Goal: Task Accomplishment & Management: Complete application form

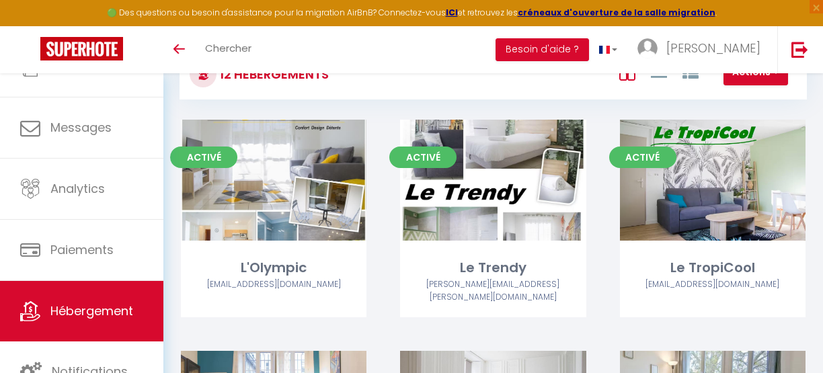
scroll to position [98, 0]
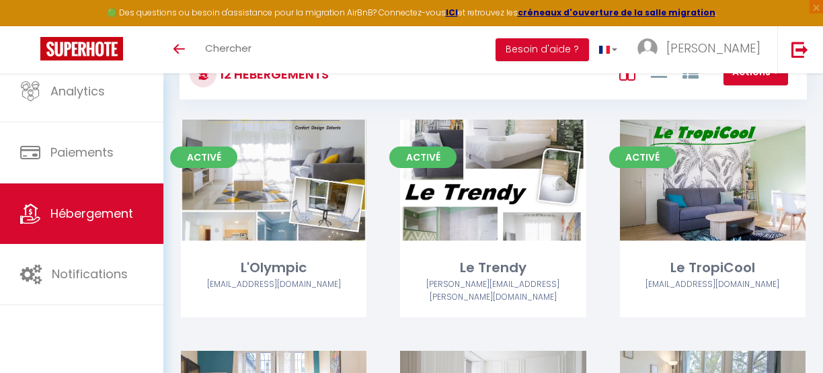
click at [91, 211] on span "Hébergement" at bounding box center [91, 213] width 83 height 17
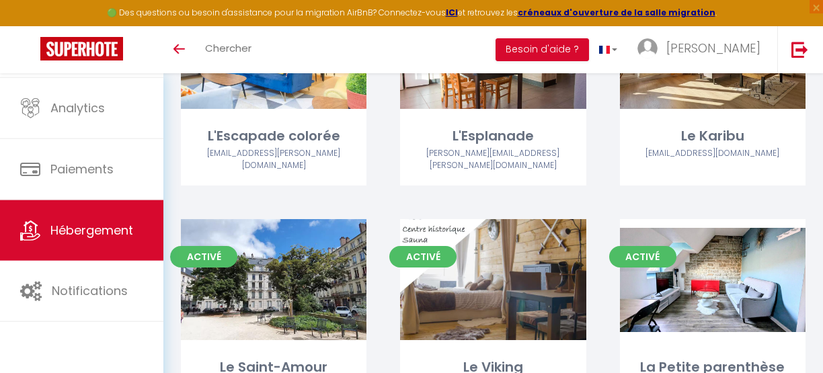
scroll to position [636, 0]
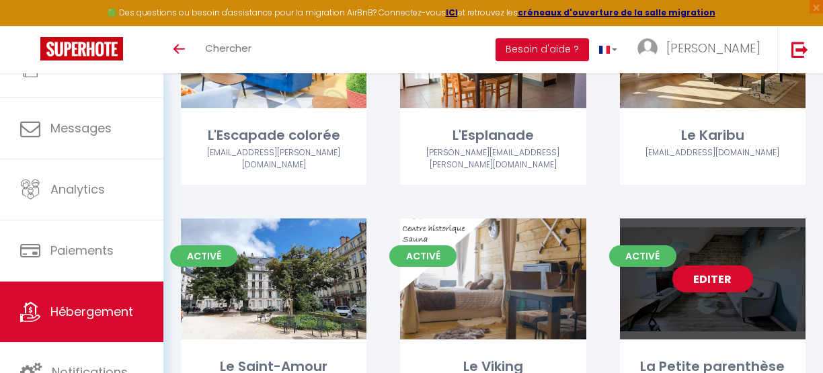
click at [725, 266] on link "Editer" at bounding box center [713, 279] width 81 height 27
select select "3"
select select "2"
select select "1"
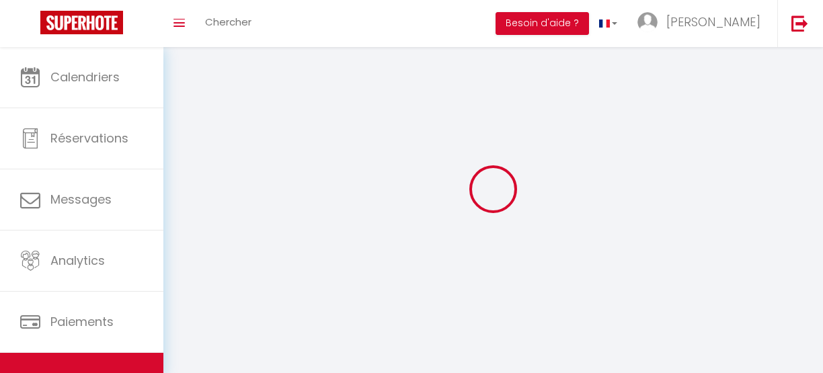
select select
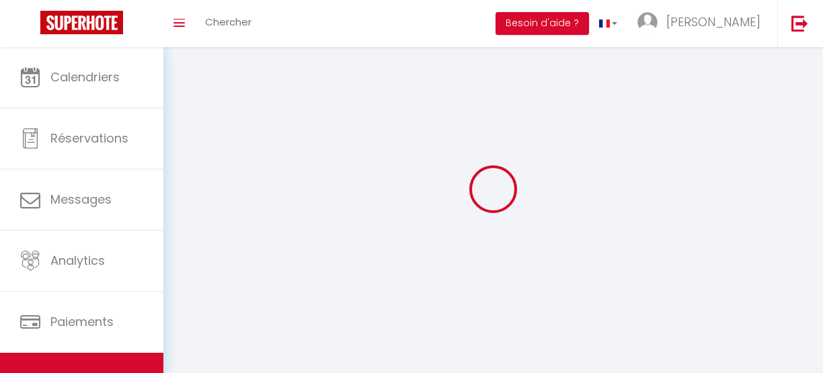
checkbox input "false"
select select
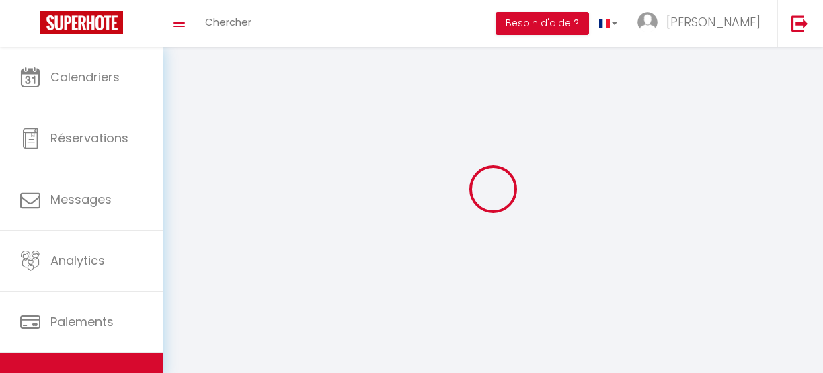
select select
select select "1"
select select
select select "28"
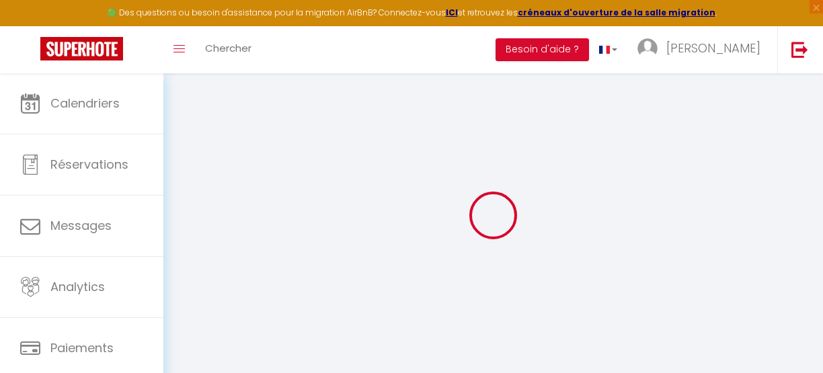
select select
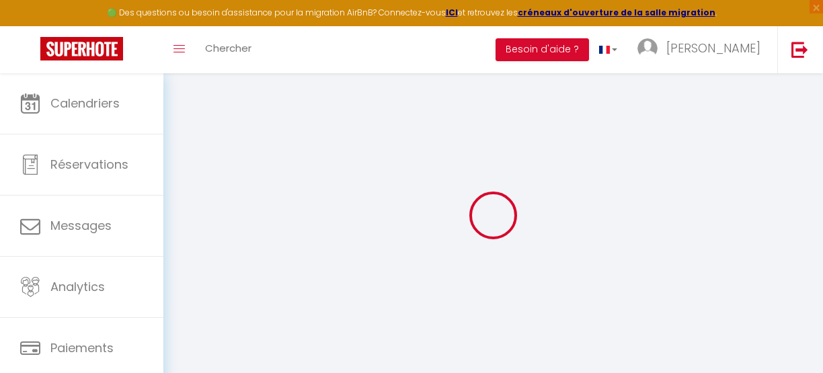
select select
checkbox input "false"
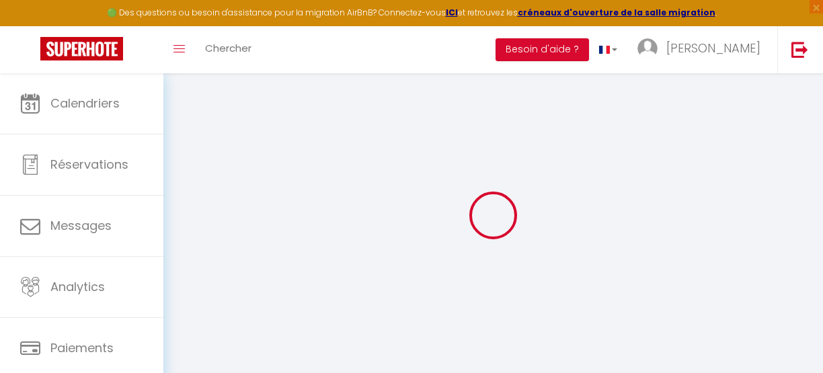
select select
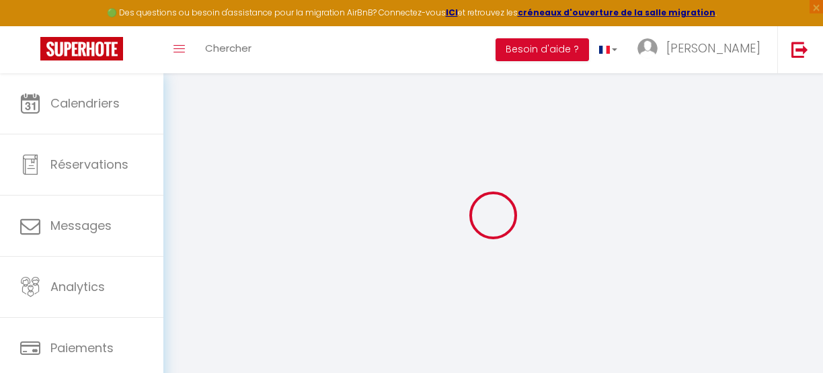
select select
checkbox input "false"
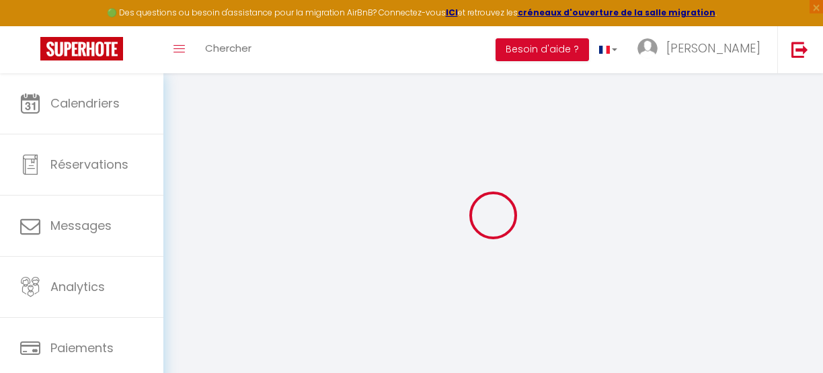
checkbox input "false"
select select
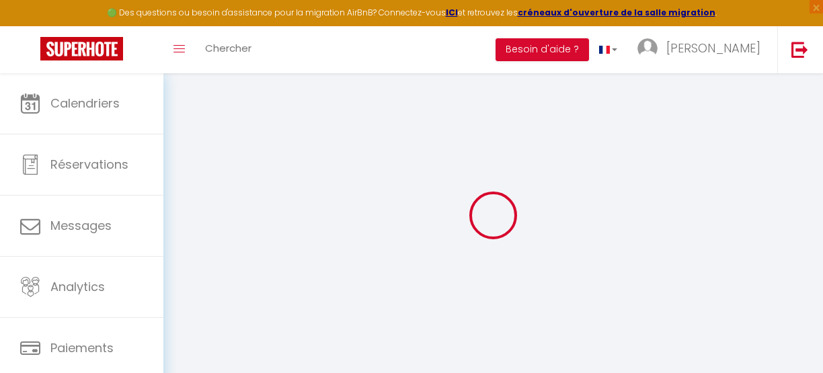
select select
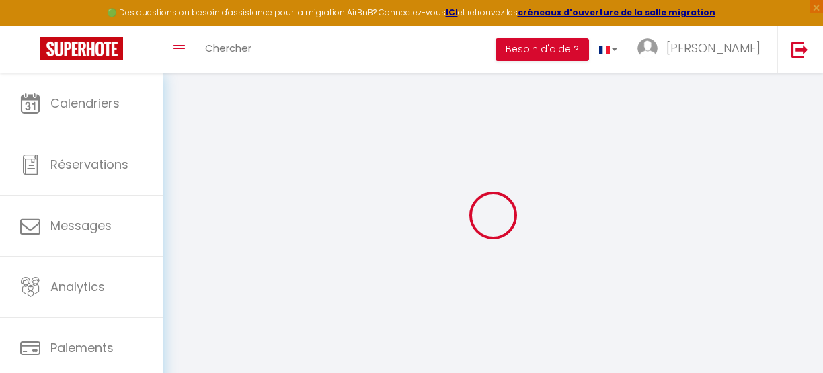
checkbox input "false"
select select
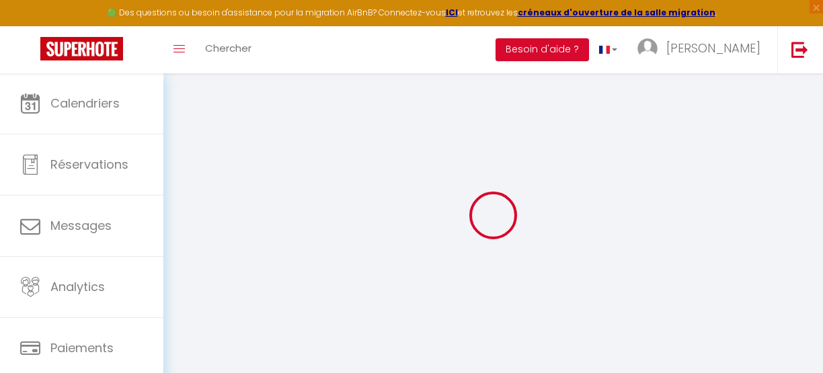
select select
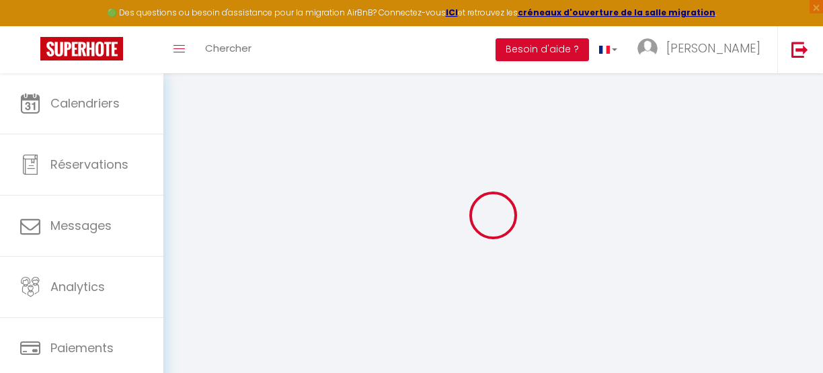
select select
checkbox input "false"
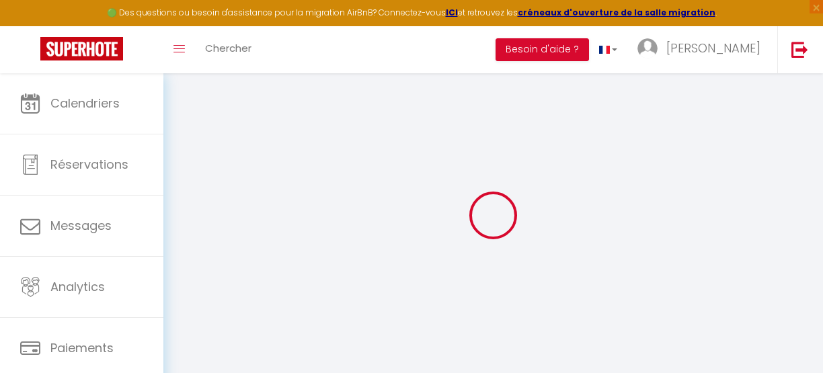
checkbox input "false"
select select
checkbox input "false"
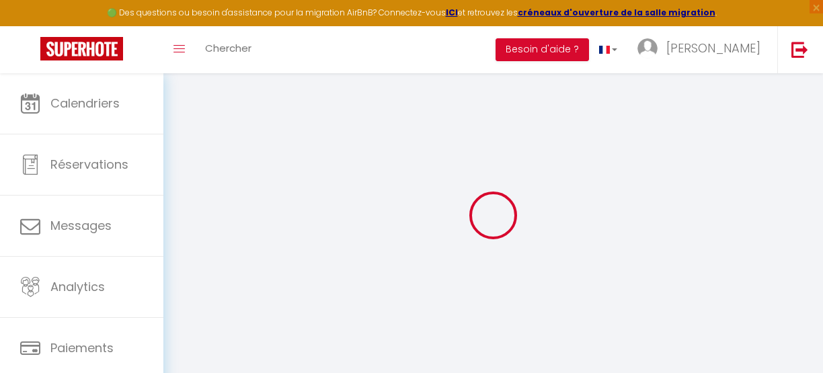
checkbox input "false"
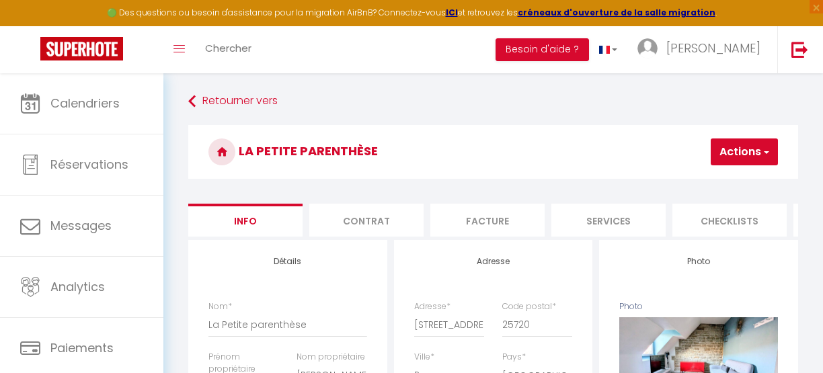
click at [359, 221] on li "Contrat" at bounding box center [366, 220] width 114 height 33
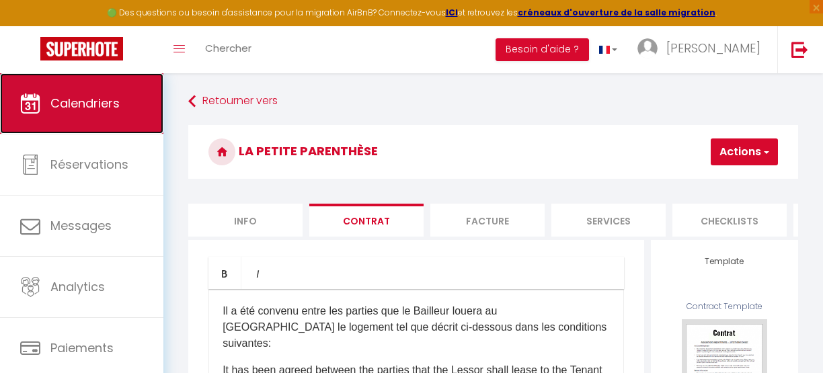
click at [94, 108] on span "Calendriers" at bounding box center [84, 103] width 69 height 17
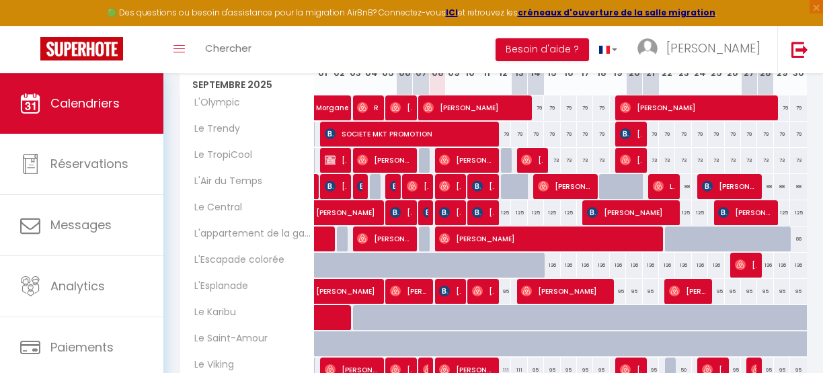
scroll to position [307, 0]
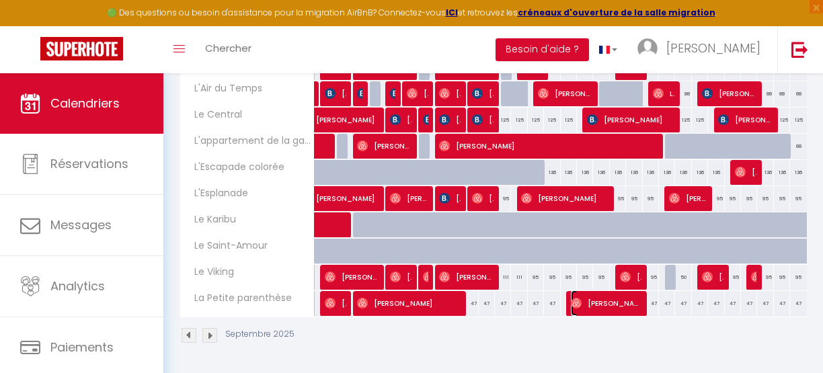
click at [607, 296] on span "[PERSON_NAME]" at bounding box center [606, 304] width 70 height 26
select select "OK"
select select "0"
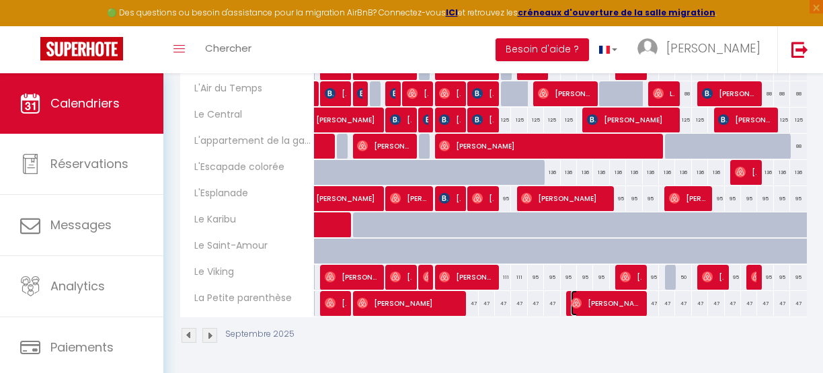
select select "1"
select select
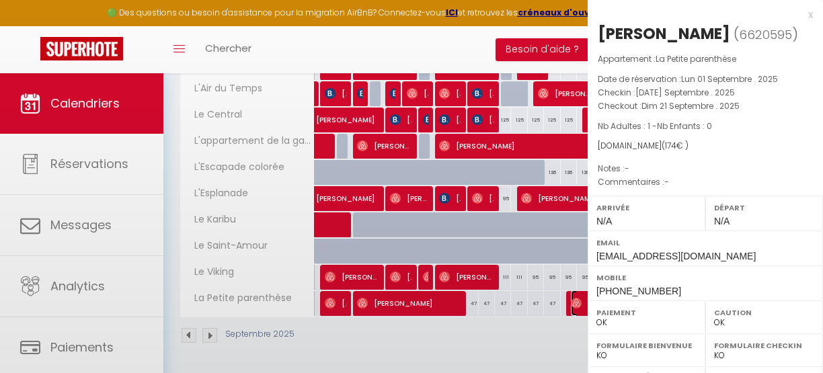
select select "10746"
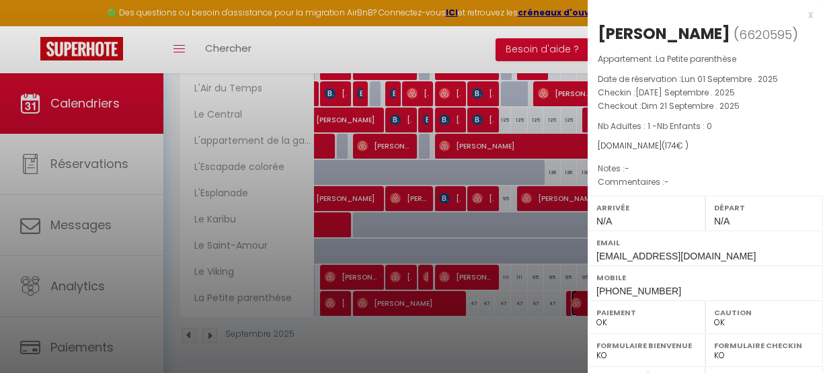
scroll to position [272, 0]
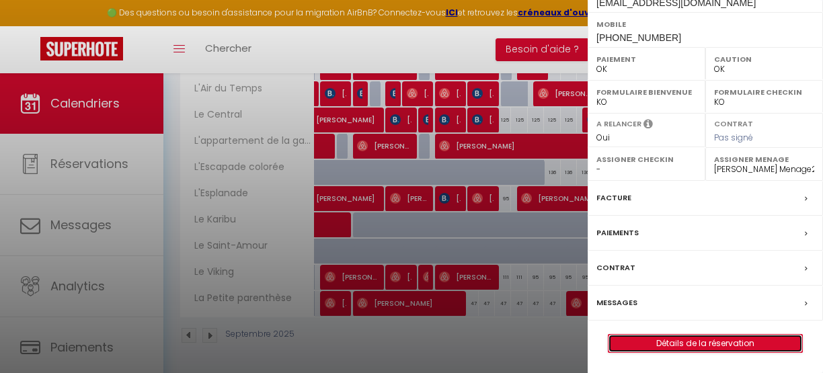
click at [693, 336] on link "Détails de la réservation" at bounding box center [706, 343] width 194 height 17
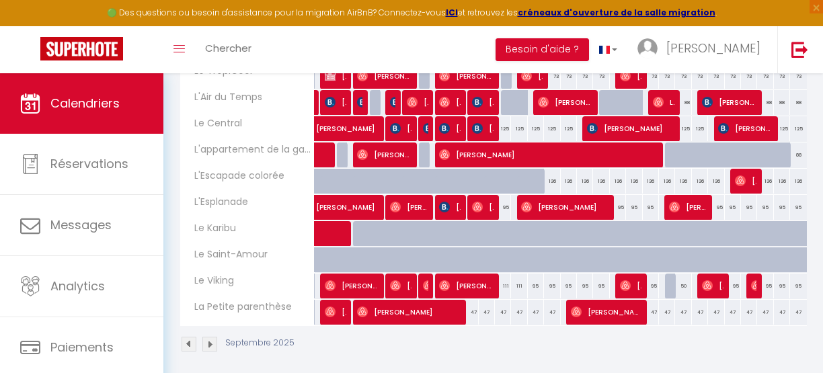
scroll to position [291, 0]
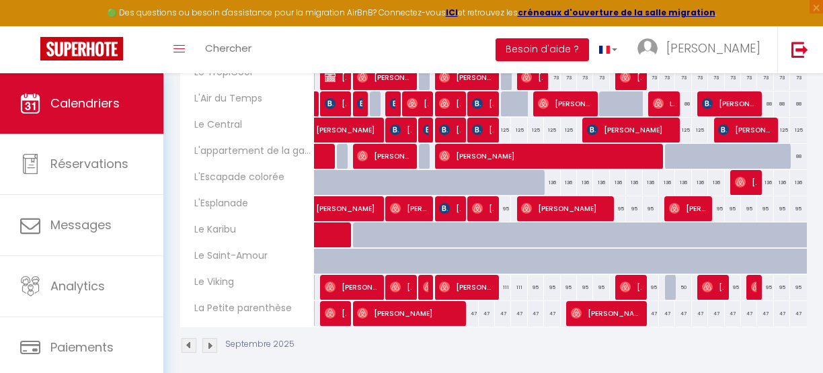
click at [646, 309] on div "47" at bounding box center [651, 313] width 16 height 25
type input "47"
type input "Dim 21 Septembre 2025"
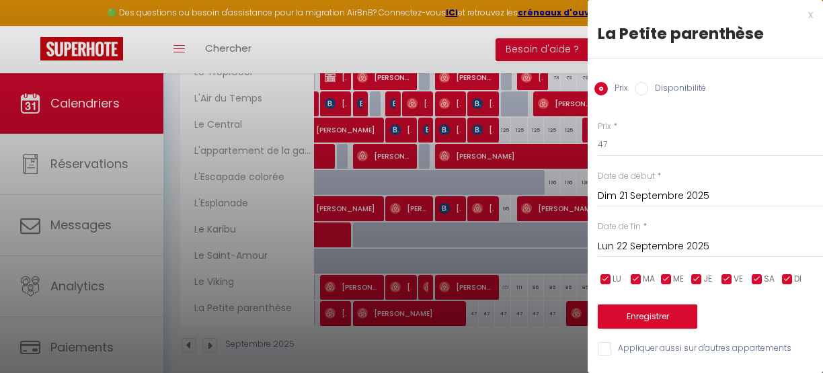
click at [630, 246] on input "Lun 22 Septembre 2025" at bounding box center [710, 246] width 225 height 17
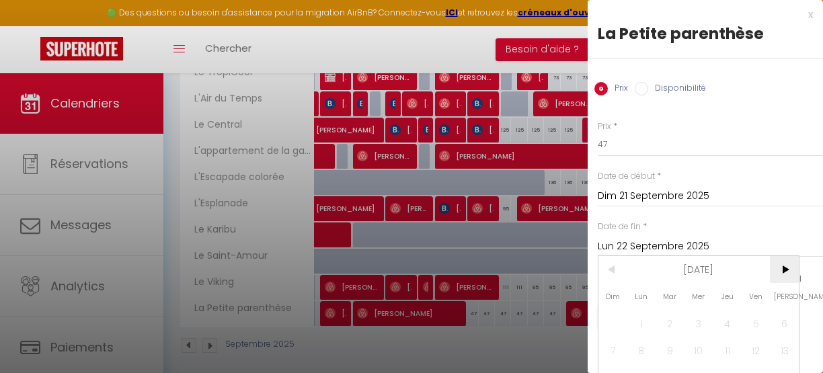
click at [782, 270] on span ">" at bounding box center [784, 269] width 29 height 27
click at [728, 322] on span "1" at bounding box center [727, 323] width 29 height 27
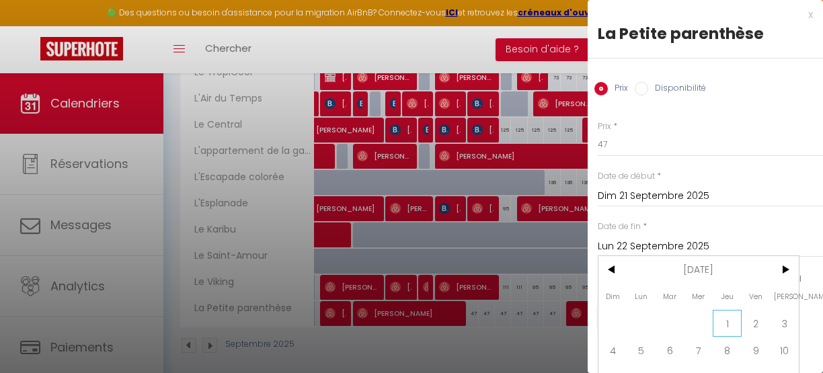
type input "Jeu 01 Janvier 2026"
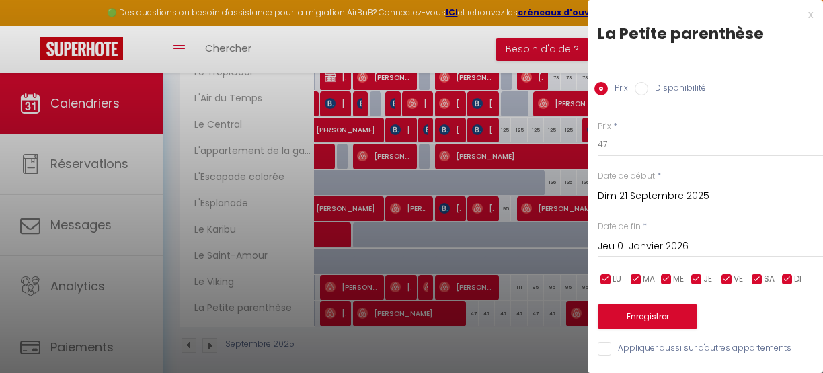
click at [801, 14] on div "x" at bounding box center [700, 15] width 225 height 16
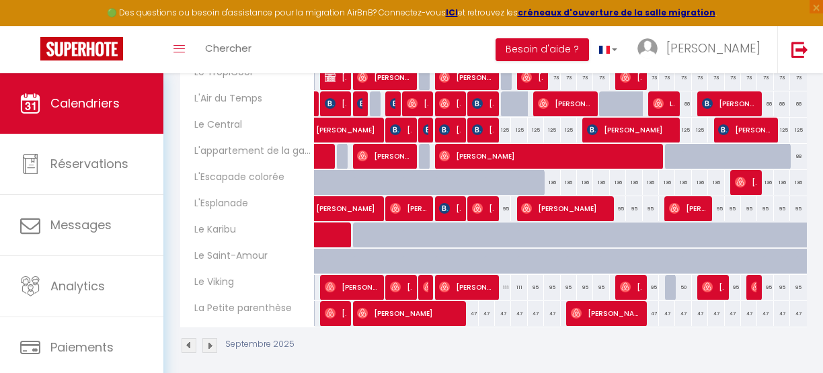
scroll to position [0, 0]
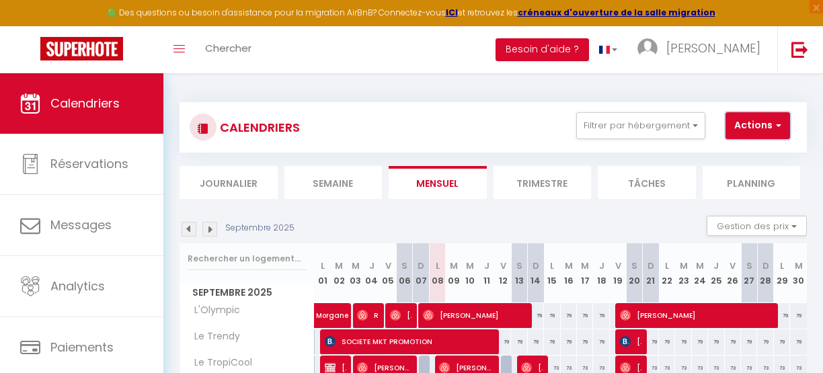
click at [776, 125] on span "button" at bounding box center [777, 124] width 8 height 13
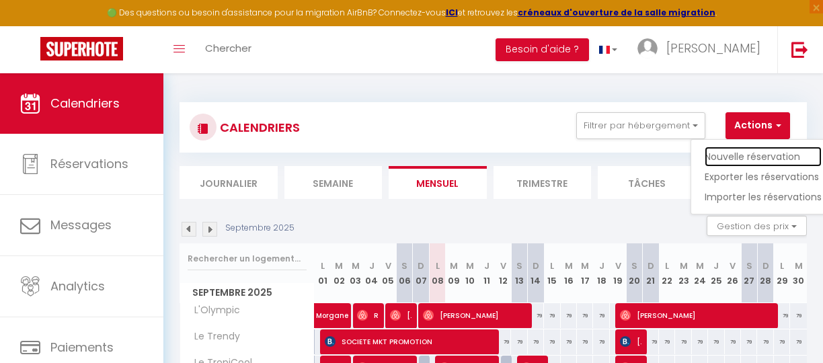
click at [751, 155] on link "Nouvelle réservation" at bounding box center [763, 157] width 117 height 20
select select
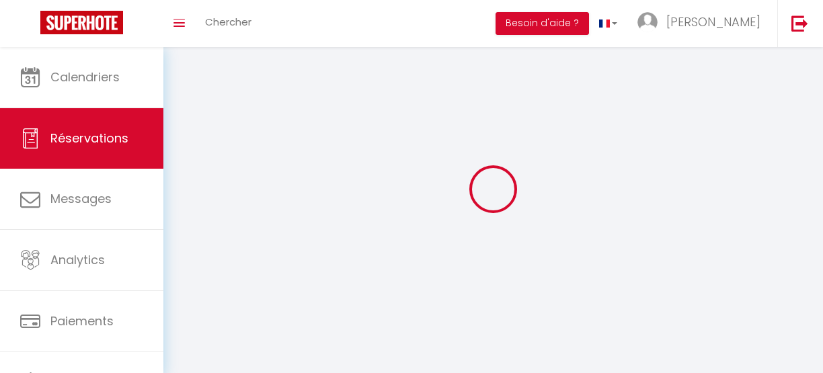
select select
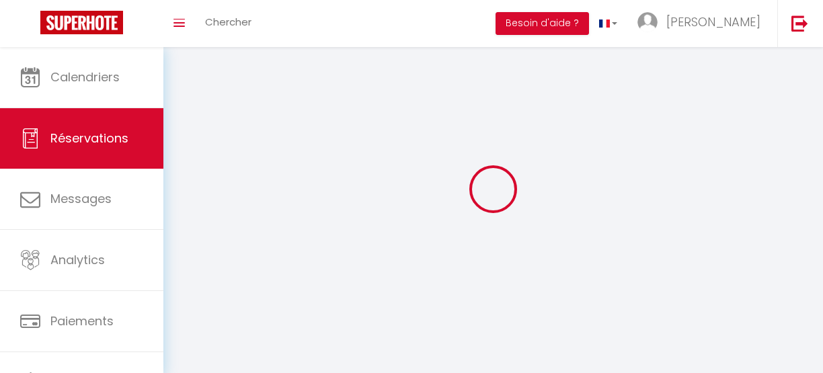
select select
checkbox input "false"
select select
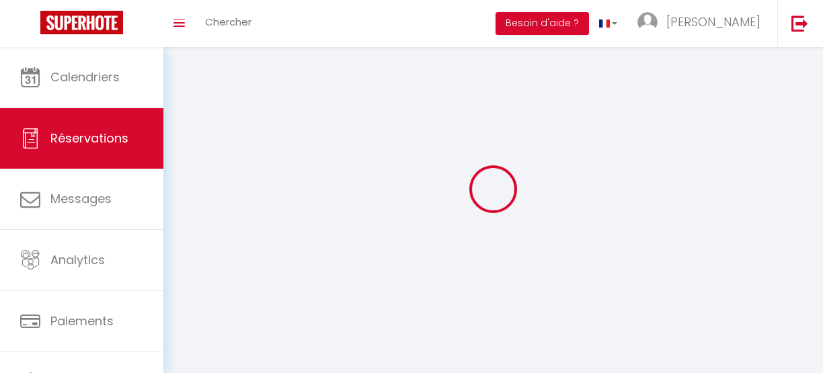
select select
checkbox input "false"
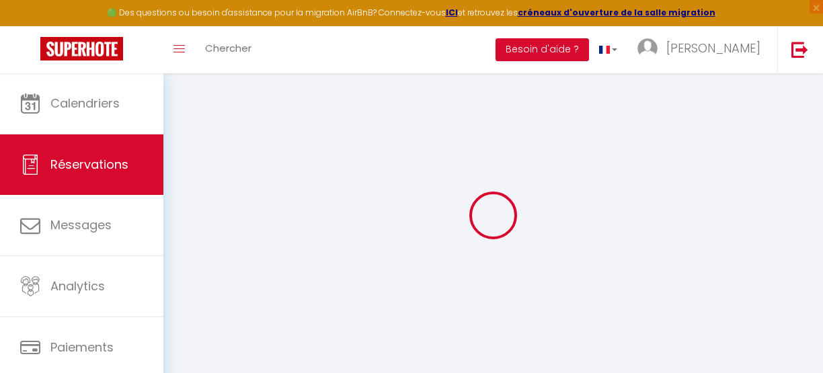
select select
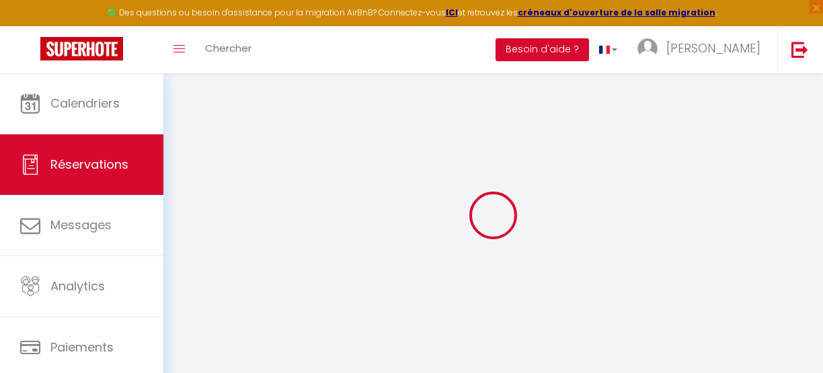
select select
checkbox input "false"
select select
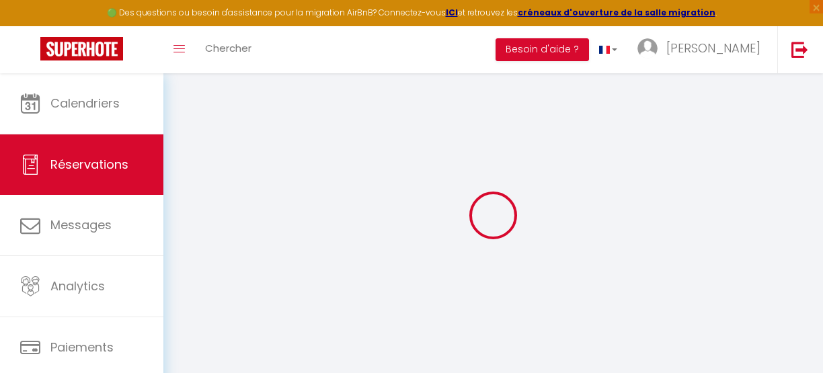
select select
checkbox input "false"
select select
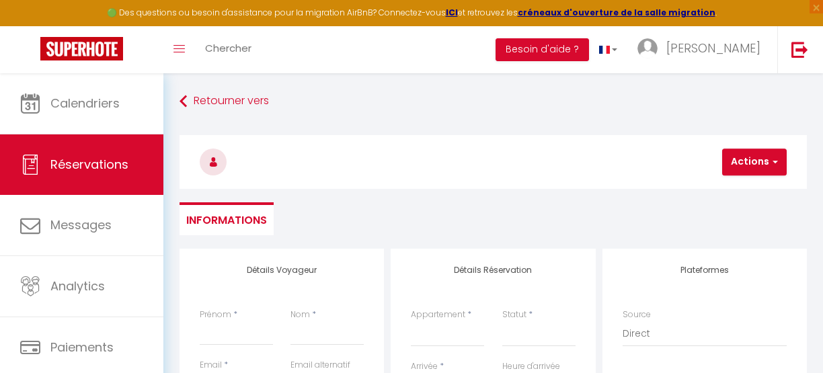
scroll to position [101, 0]
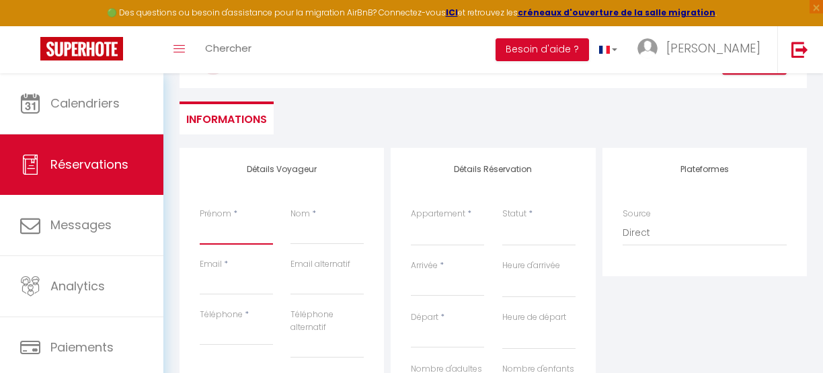
click at [225, 236] on input "Prénom" at bounding box center [236, 233] width 73 height 24
paste input "[PERSON_NAME]"
type input "[PERSON_NAME]"
select select
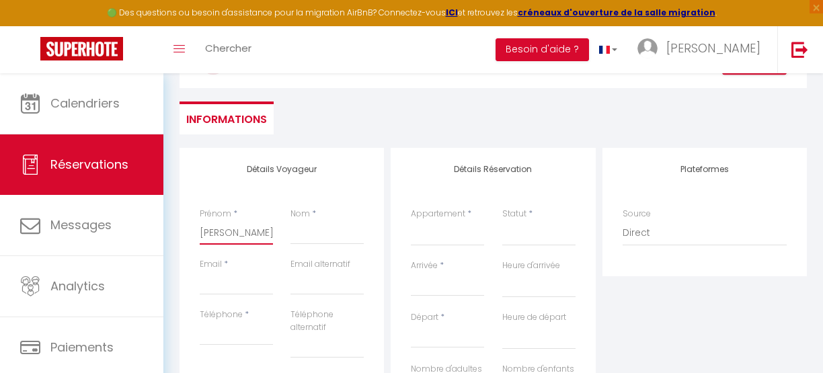
select select
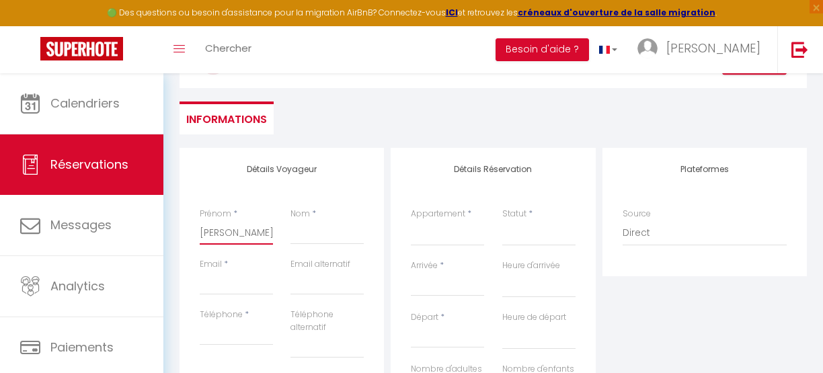
checkbox input "false"
type input "[PERSON_NAME]"
click at [313, 237] on input "Nom" at bounding box center [327, 233] width 73 height 24
paste input "Chapelet"
type input "Chapelet"
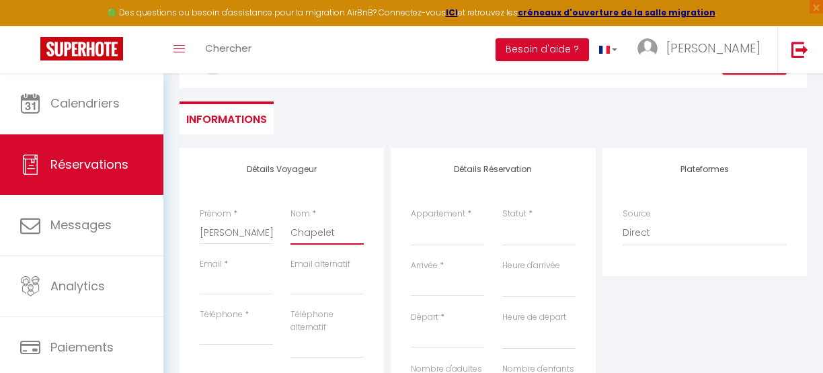
select select
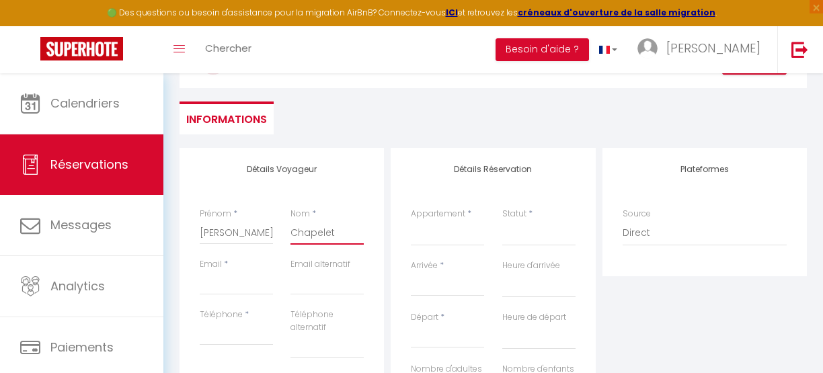
select select
checkbox input "false"
type input "Chapelet"
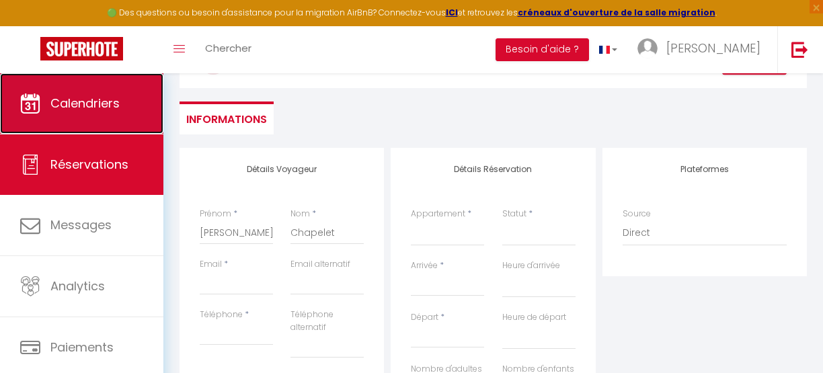
click at [65, 101] on span "Calendriers" at bounding box center [84, 103] width 69 height 17
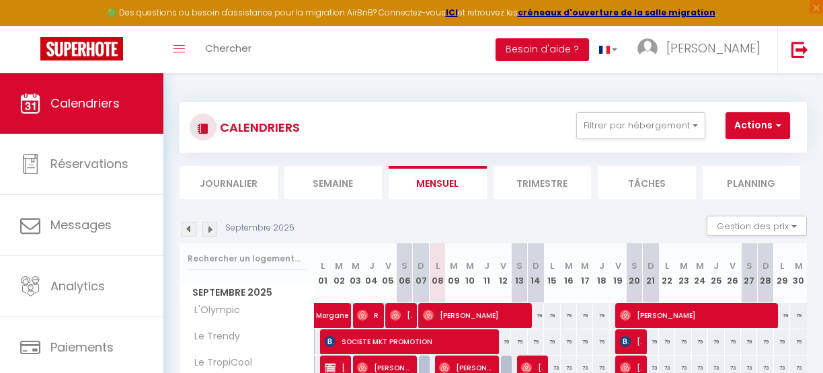
scroll to position [114, 0]
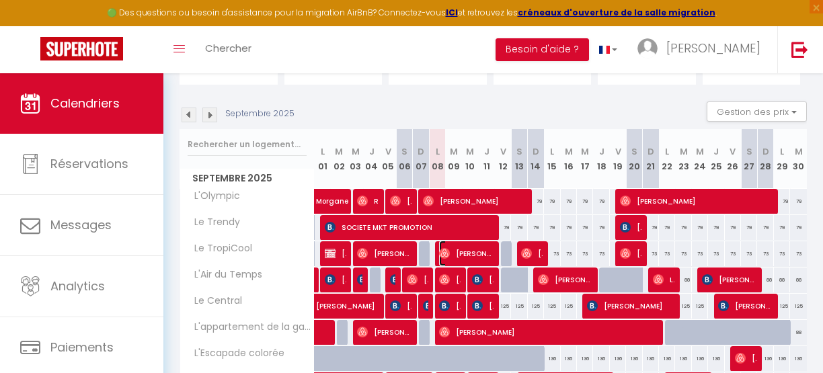
click at [461, 253] on span "[PERSON_NAME]" at bounding box center [466, 254] width 54 height 26
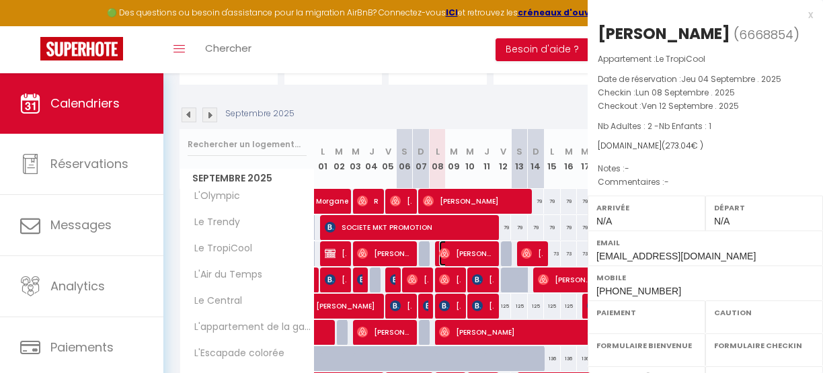
select select "OK"
select select "0"
select select "1"
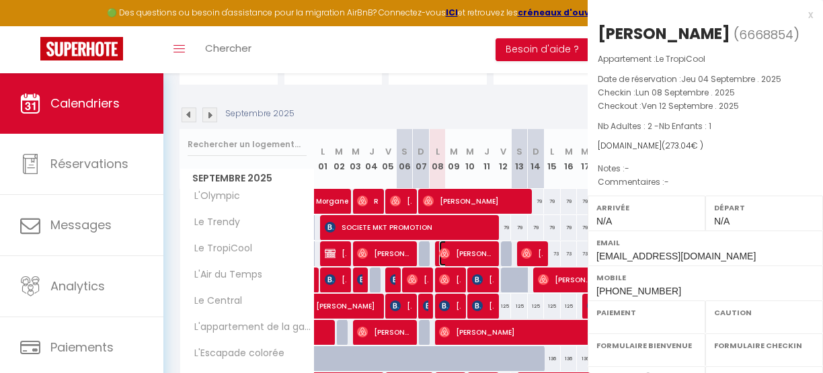
select select
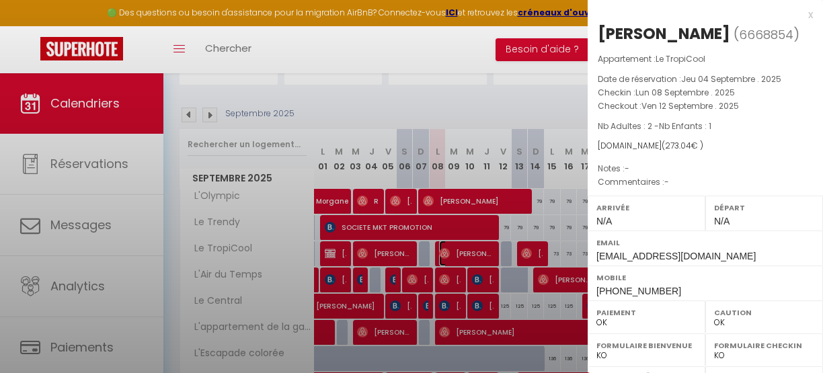
select select "46750"
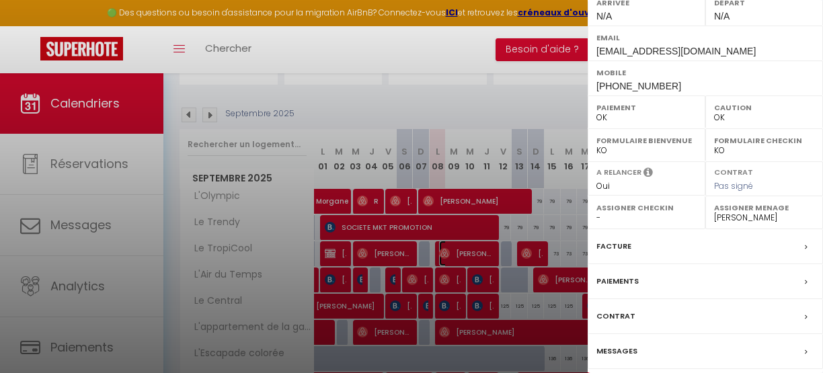
scroll to position [208, 0]
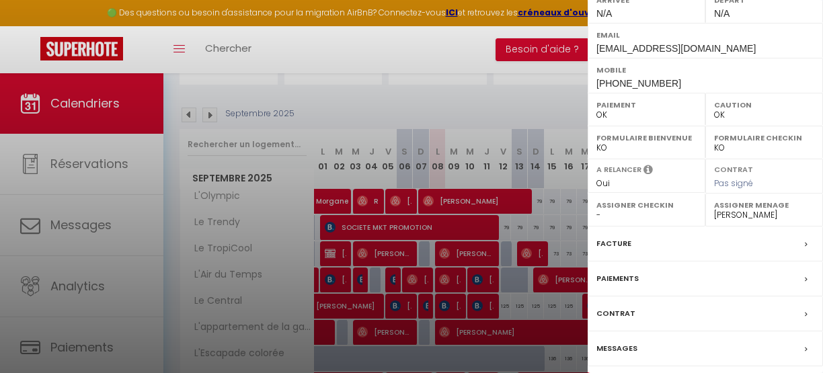
click at [630, 83] on span "[PHONE_NUMBER]" at bounding box center [639, 83] width 85 height 11
copy span "33769284179"
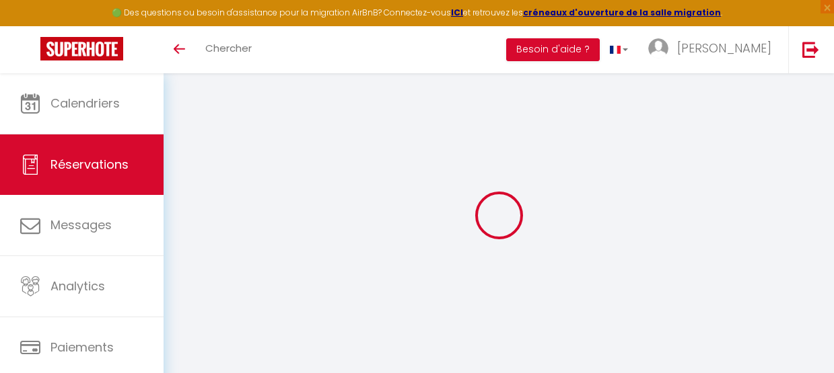
select select
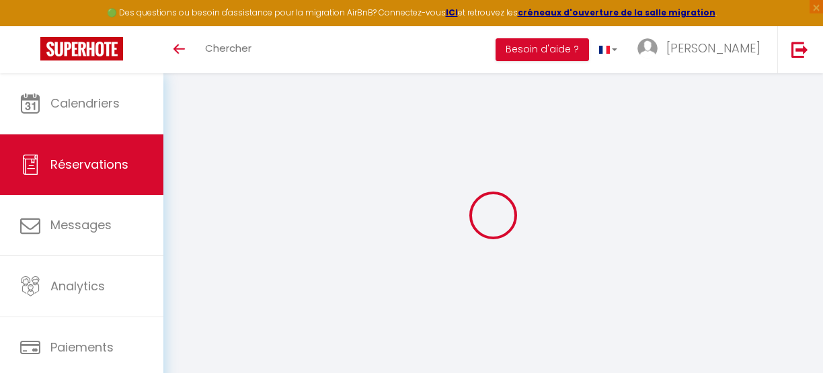
type input "[PERSON_NAME]"
type input "Chapelet"
type input "[EMAIL_ADDRESS][DOMAIN_NAME]"
type input "[PHONE_NUMBER]"
select select
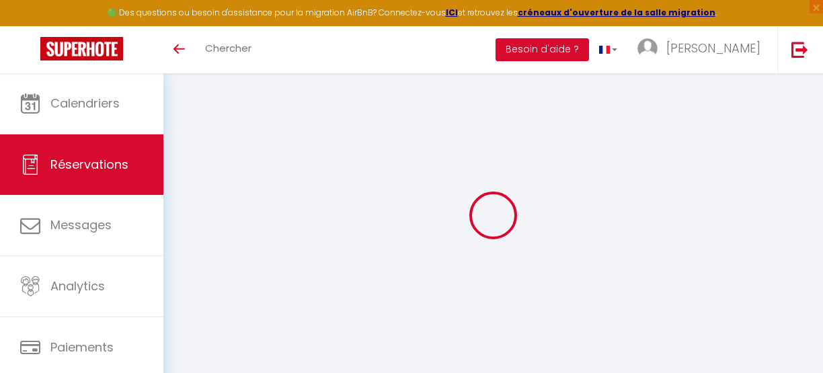
type input "6"
select select "76216"
select select "1"
select select
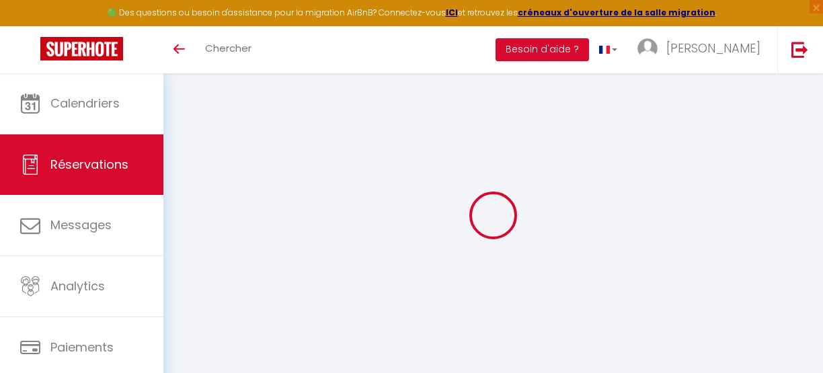
type input "1"
select select "12"
select select
type input "136.5"
checkbox input "false"
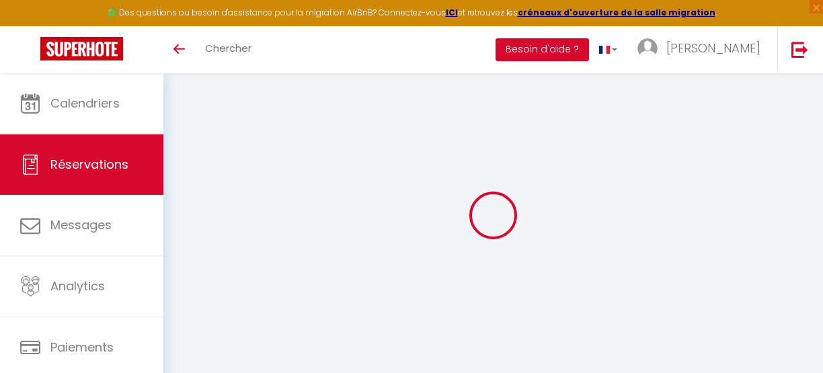
type input "0"
select select "1"
type input "0"
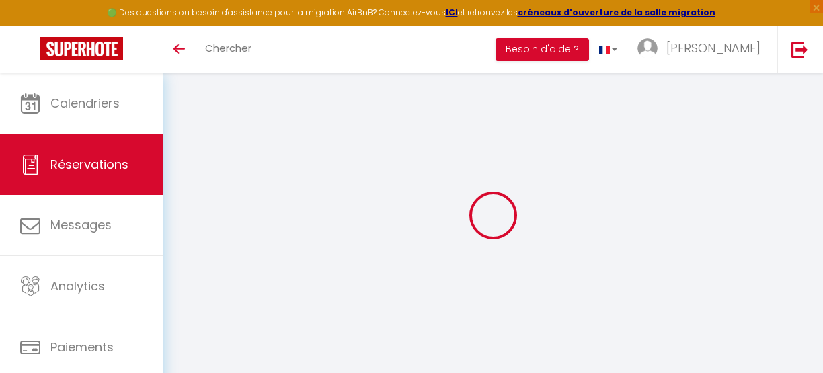
select select
select select "15"
checkbox input "false"
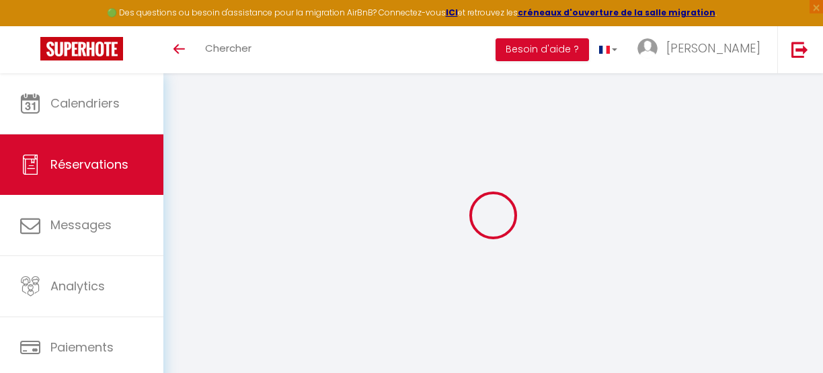
select select
checkbox input "false"
select select
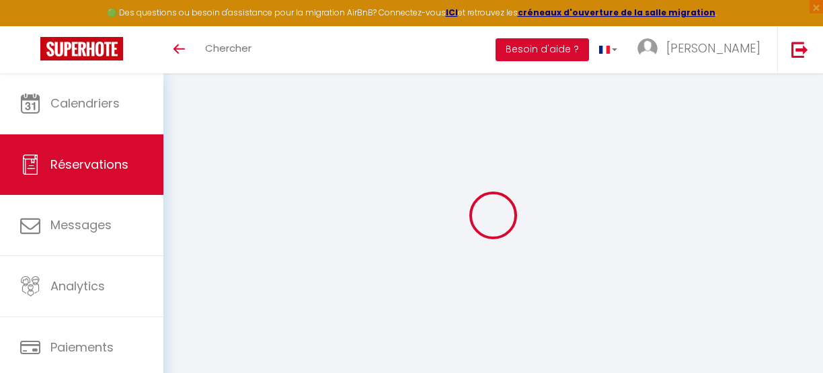
select select
checkbox input "false"
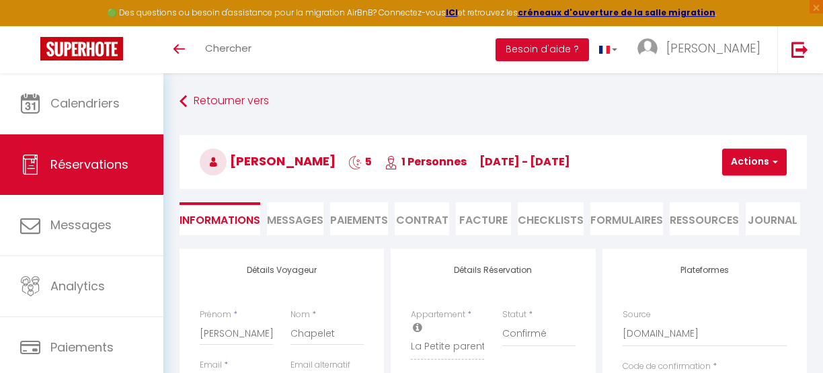
select select
checkbox input "false"
select select
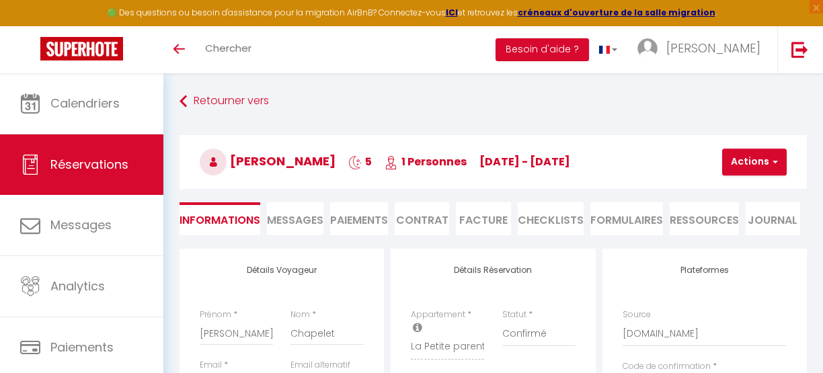
type input "30"
type input "7.5"
select select
checkbox input "false"
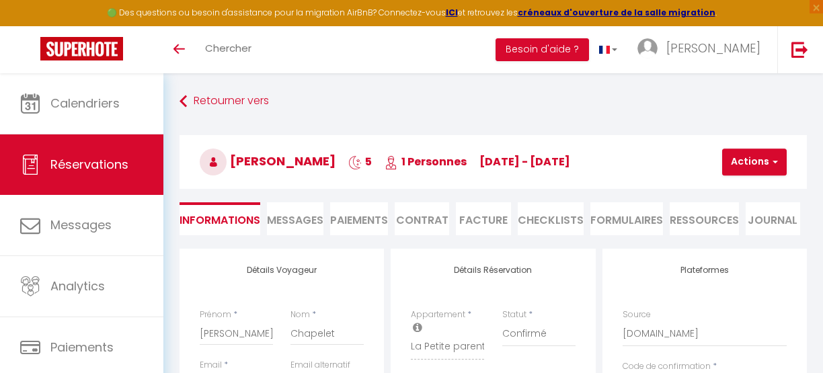
select select
checkbox input "false"
select select
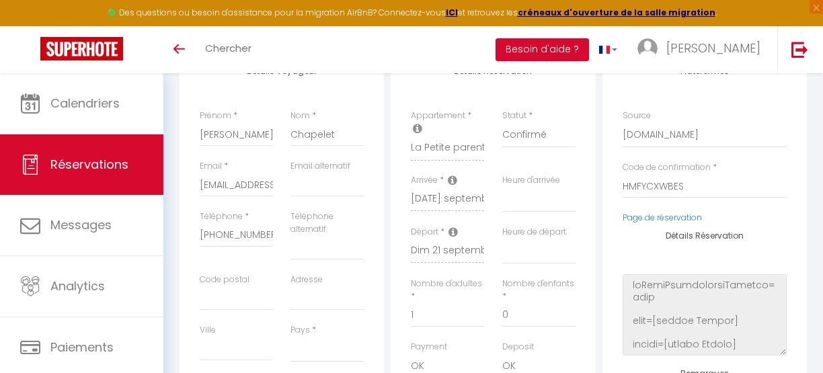
scroll to position [205, 0]
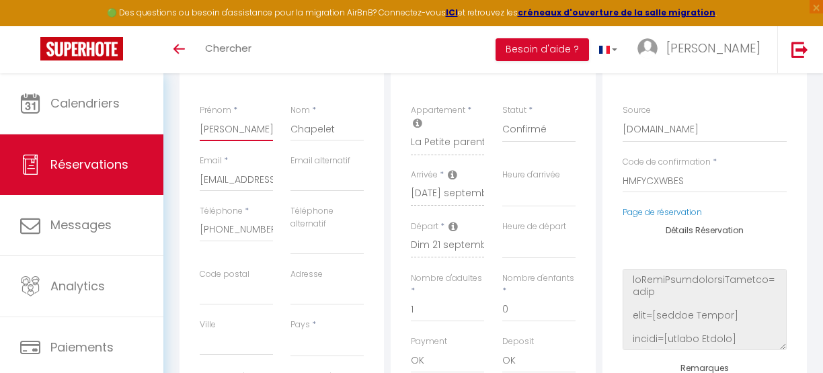
click at [231, 128] on input "[PERSON_NAME]" at bounding box center [236, 129] width 73 height 24
click at [314, 135] on input "Chapelet" at bounding box center [327, 129] width 73 height 24
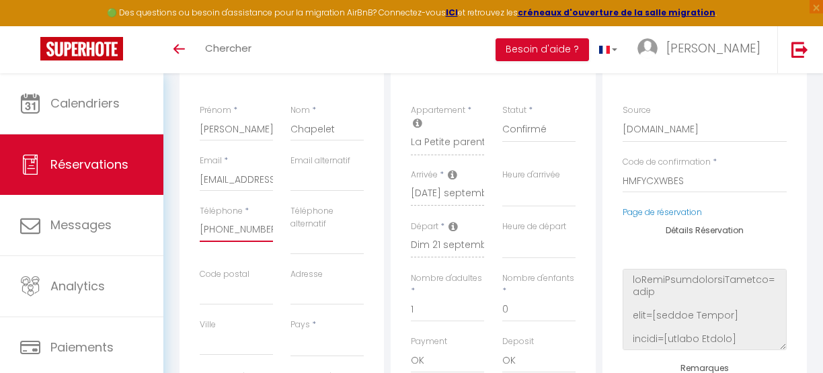
click at [235, 231] on input "[PHONE_NUMBER]" at bounding box center [236, 230] width 73 height 24
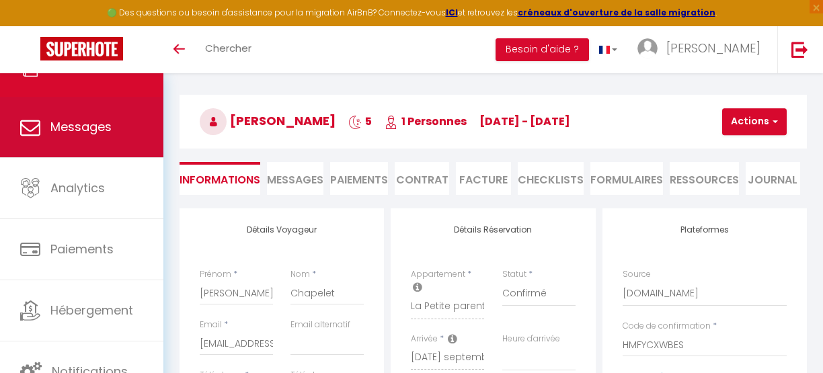
scroll to position [38, 0]
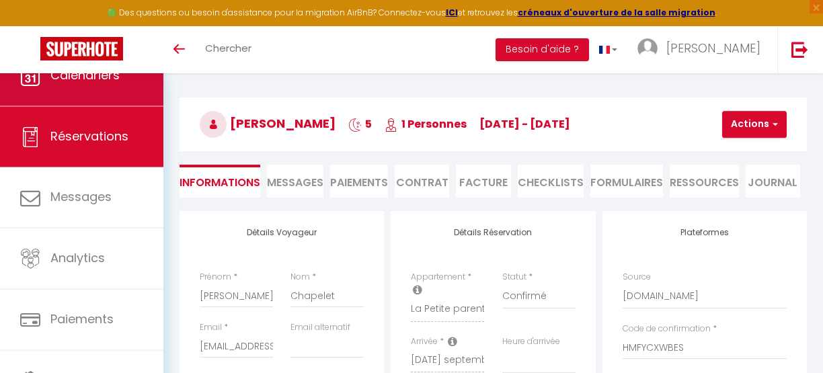
click at [73, 83] on span "Calendriers" at bounding box center [84, 75] width 69 height 17
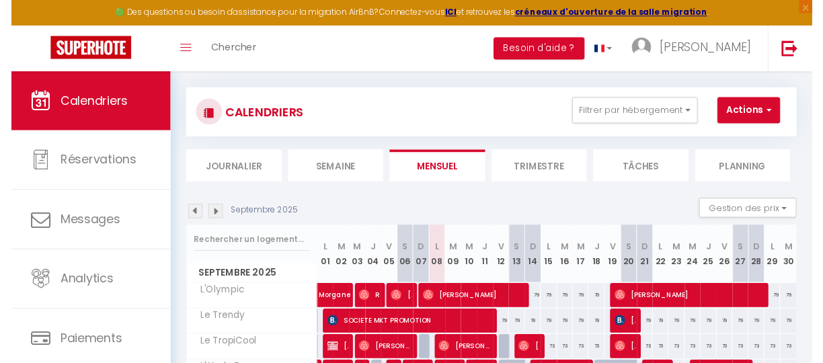
scroll to position [11, 0]
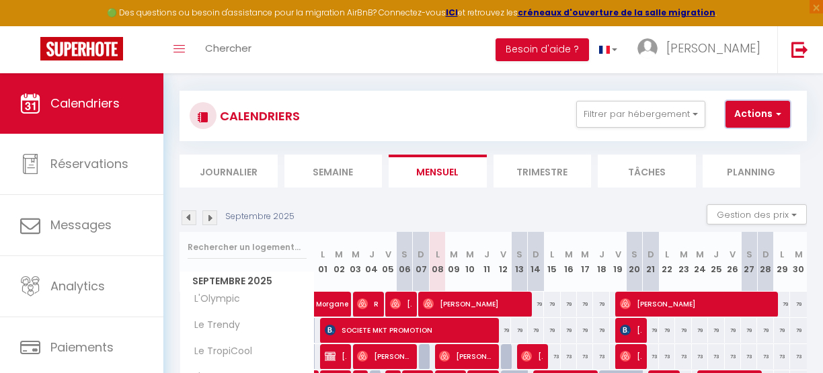
click at [758, 114] on button "Actions" at bounding box center [758, 114] width 65 height 27
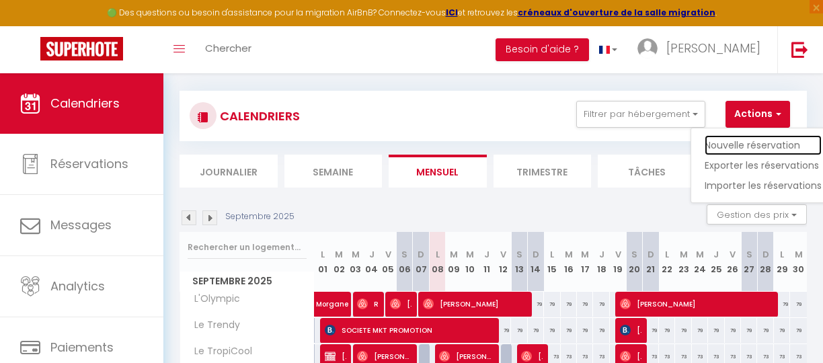
click at [739, 143] on link "Nouvelle réservation" at bounding box center [763, 145] width 117 height 20
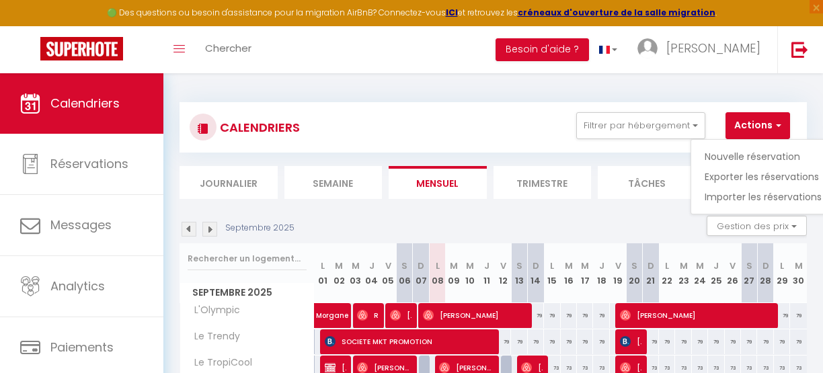
select select
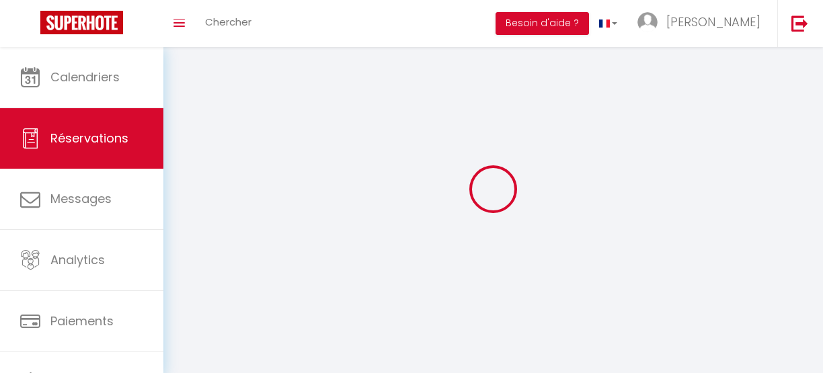
select select
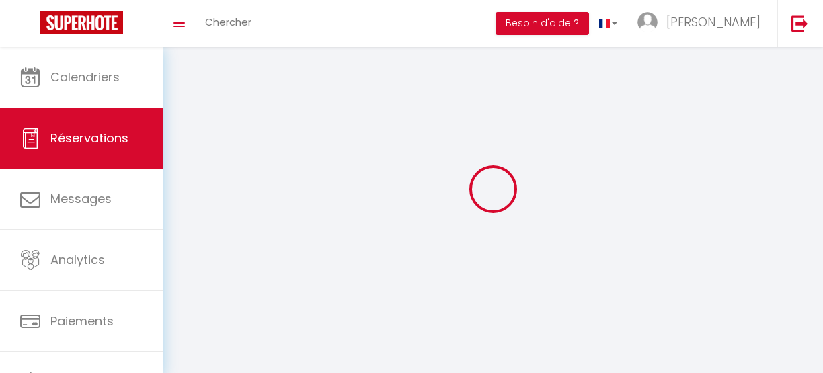
select select
checkbox input "false"
select select
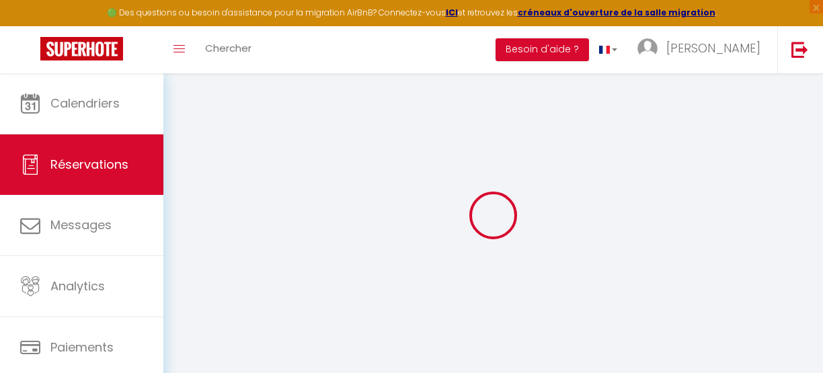
select select
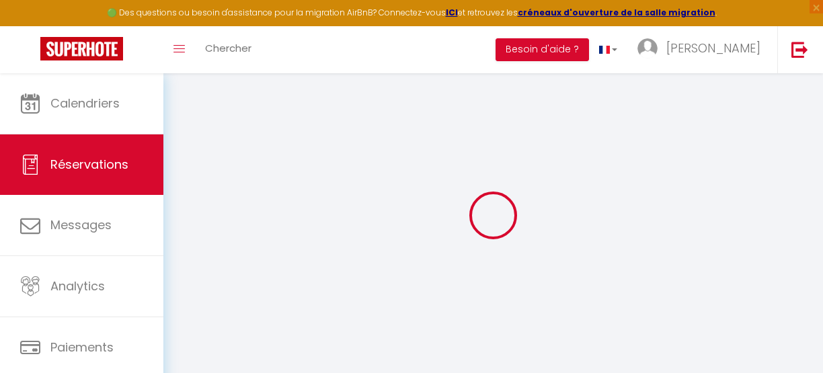
select select
checkbox input "false"
select select
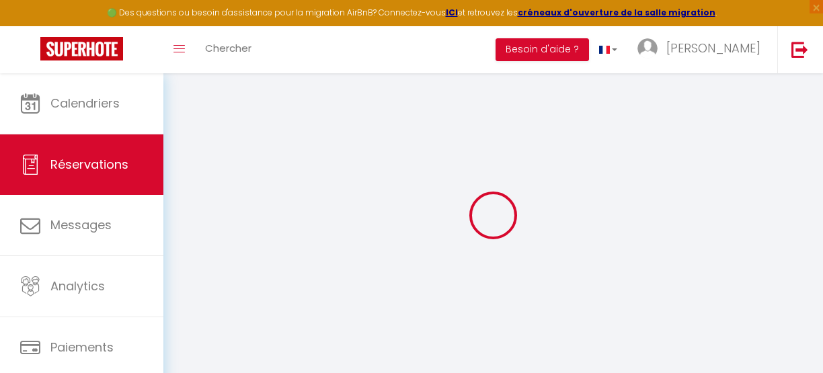
select select
checkbox input "false"
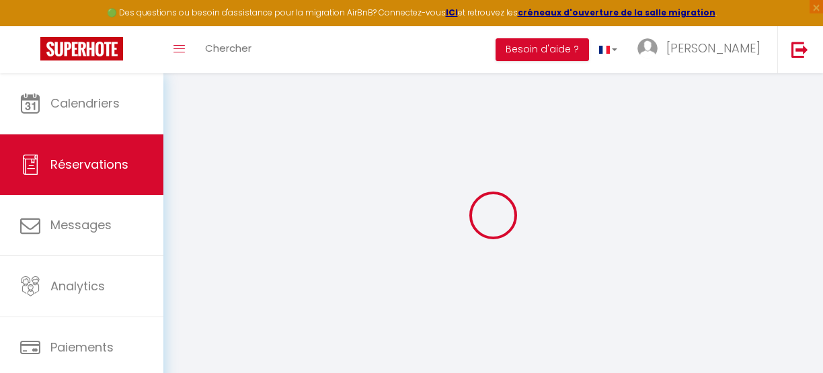
select select
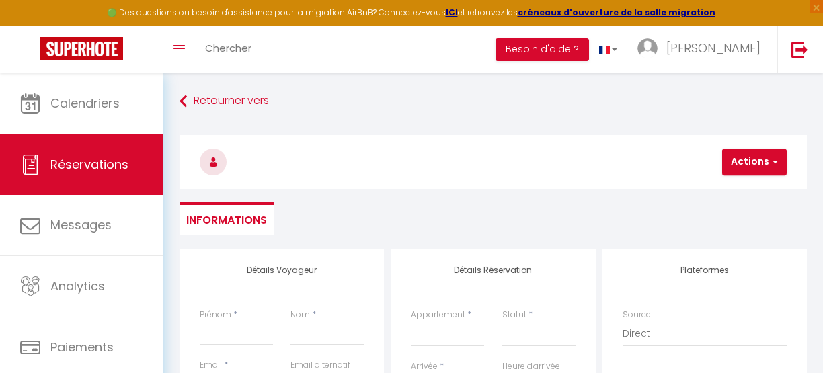
select select
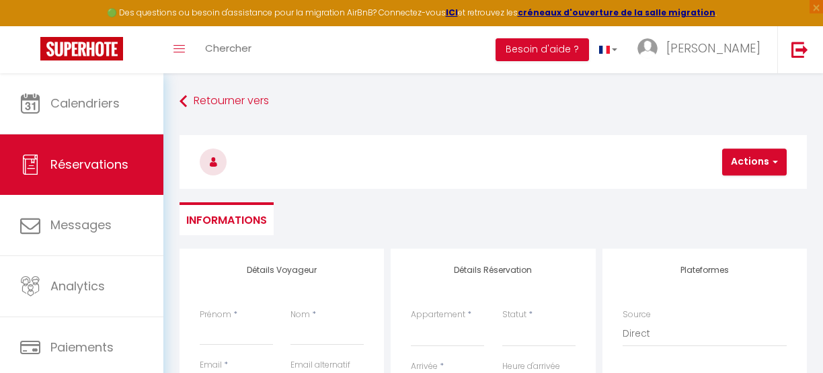
checkbox input "false"
select select
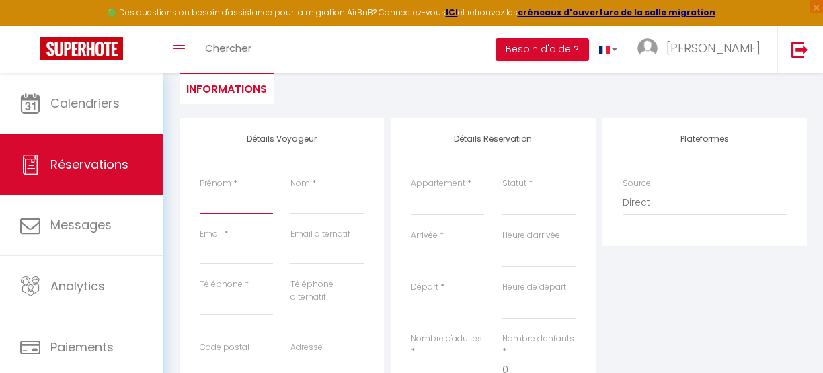
click at [235, 196] on input "Prénom" at bounding box center [236, 202] width 73 height 24
click at [332, 205] on input "Nom" at bounding box center [327, 202] width 73 height 24
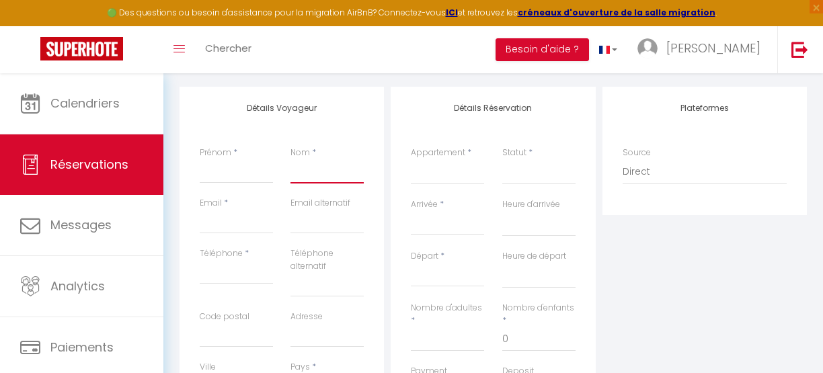
scroll to position [161, 0]
click at [235, 164] on input "Prénom" at bounding box center [236, 173] width 73 height 24
type input "S"
select select
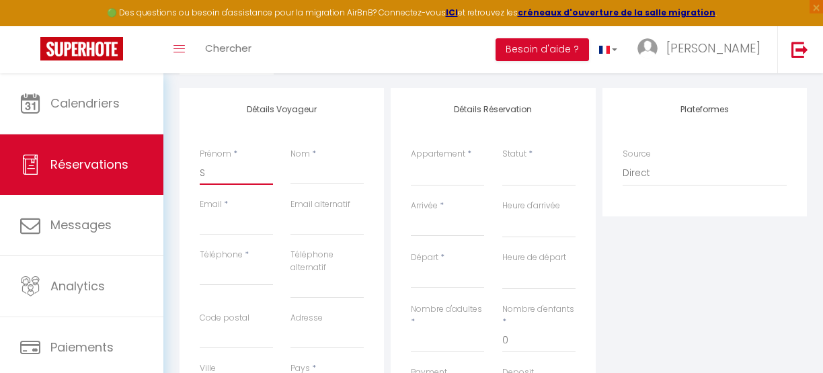
select select
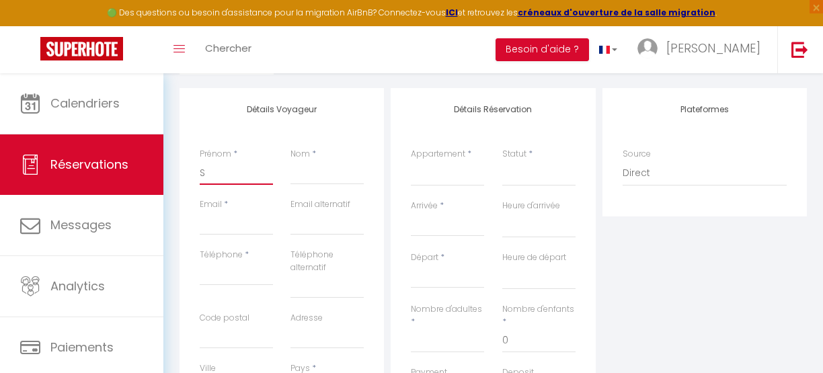
checkbox input "false"
type input "St"
select select
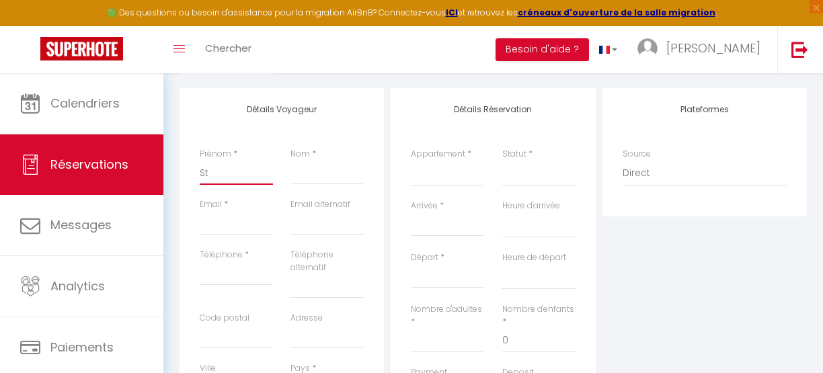
select select
checkbox input "false"
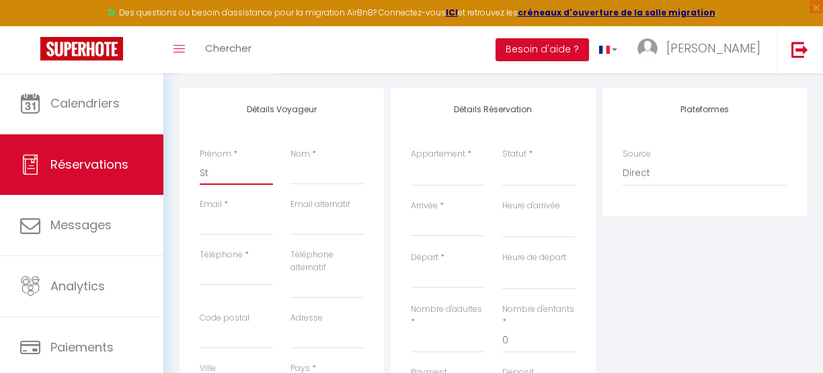
type input "Sté"
select select
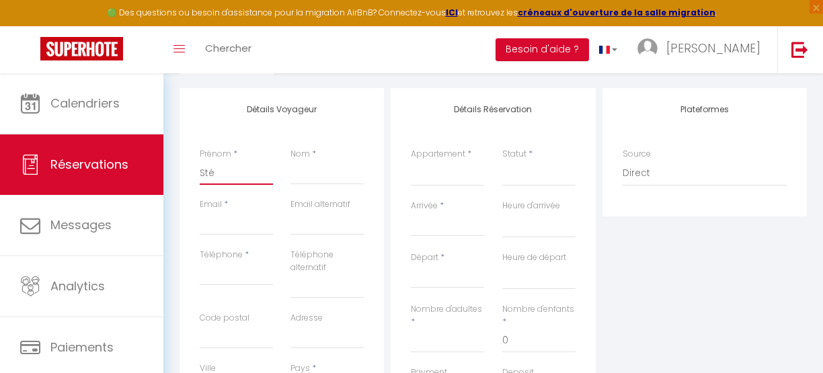
select select
checkbox input "false"
type input "Stép"
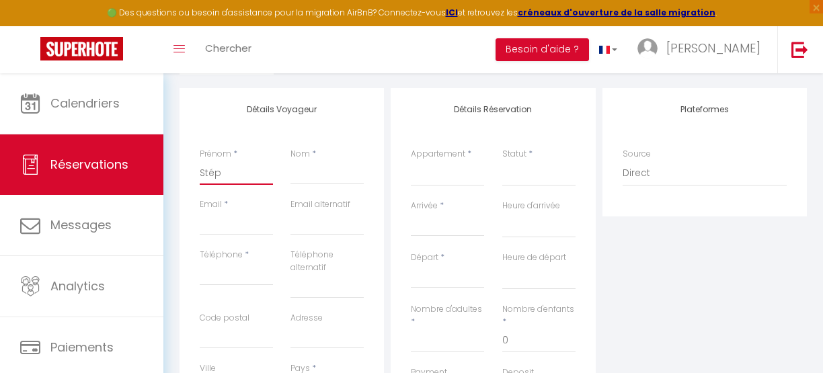
select select
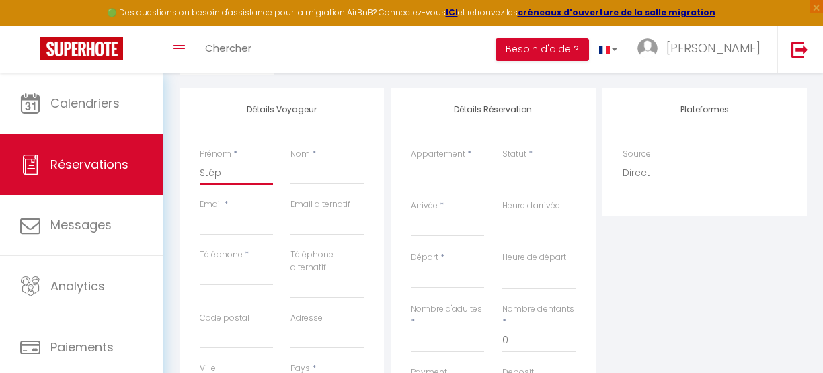
select select
checkbox input "false"
type input "Stéph"
select select
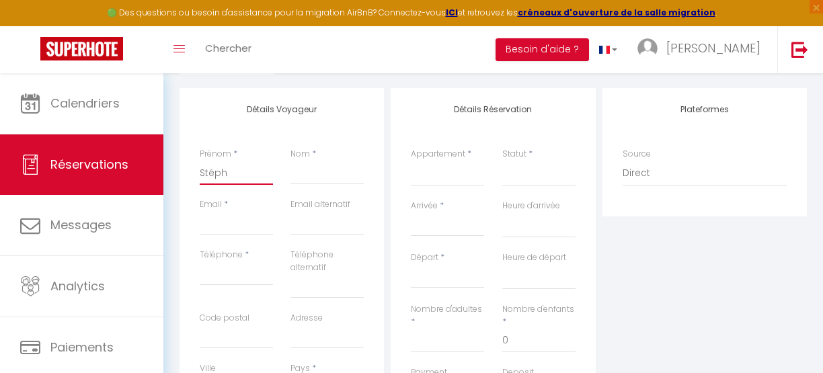
select select
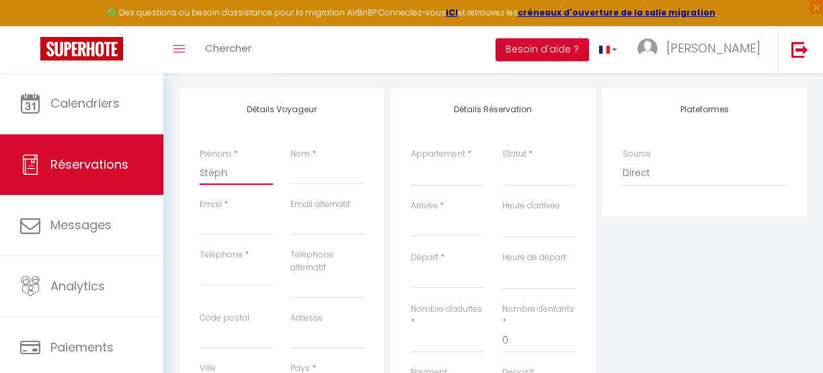
select select
checkbox input "false"
type input "Stépha"
select select
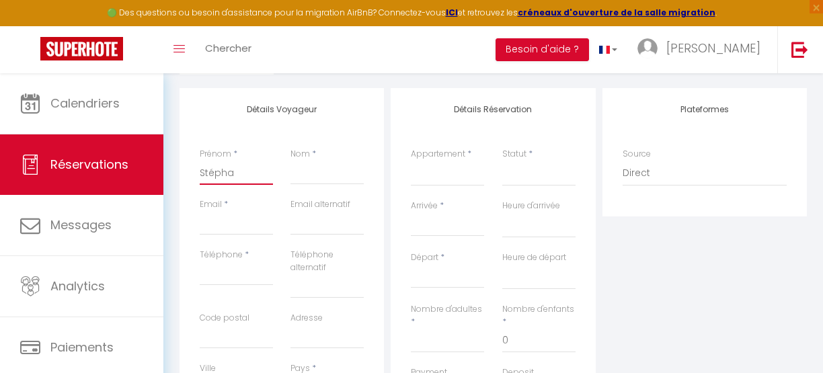
select select
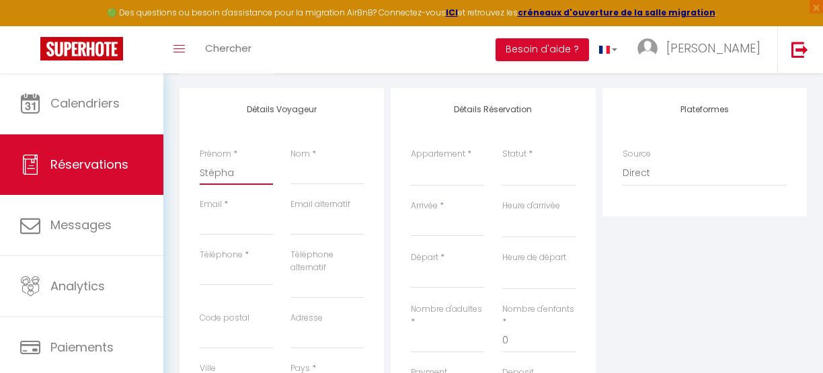
checkbox input "false"
type input "[PERSON_NAME]"
select select
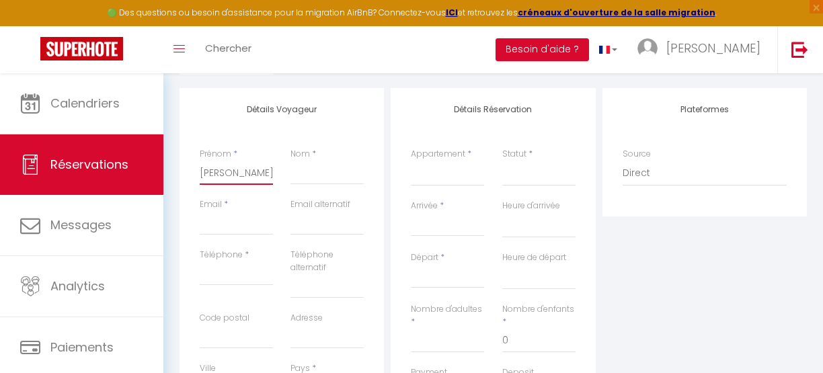
select select
checkbox input "false"
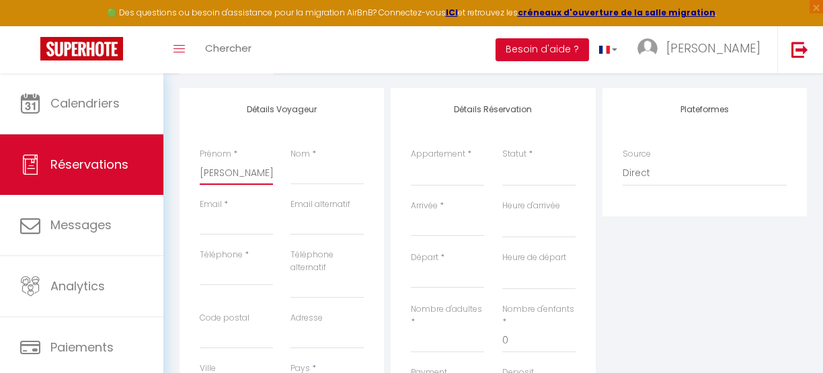
type input "[PERSON_NAME]"
select select
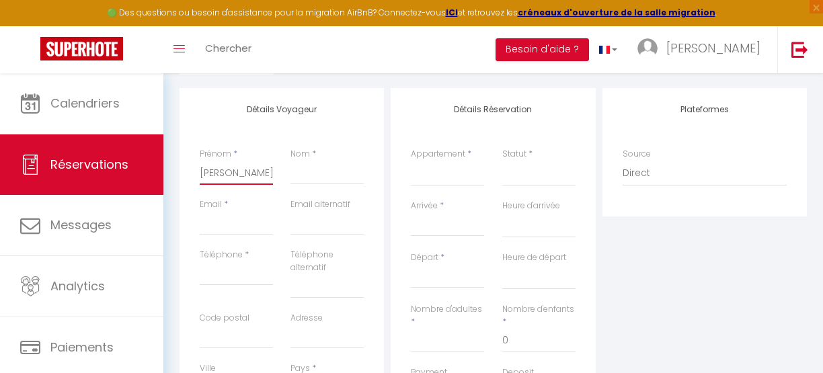
select select
checkbox input "false"
type input "[PERSON_NAME]"
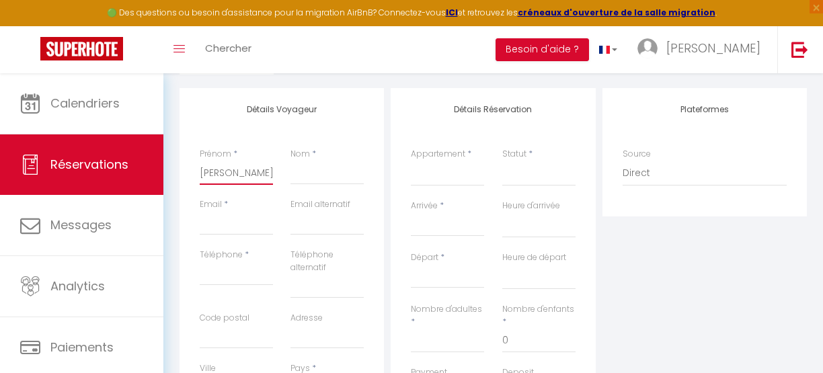
select select
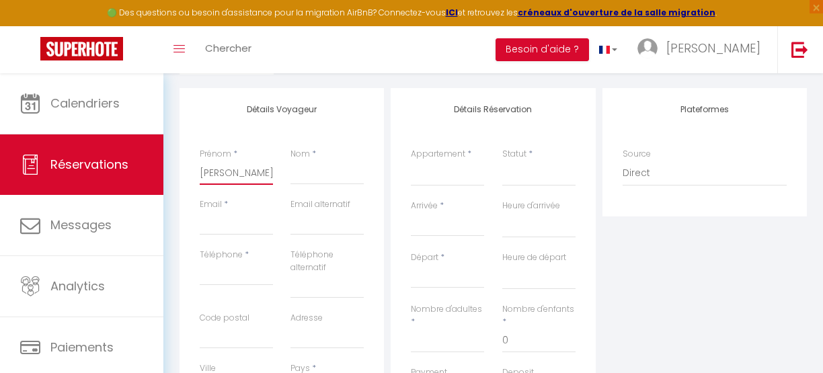
select select
checkbox input "false"
type input "[PERSON_NAME]"
type input "B"
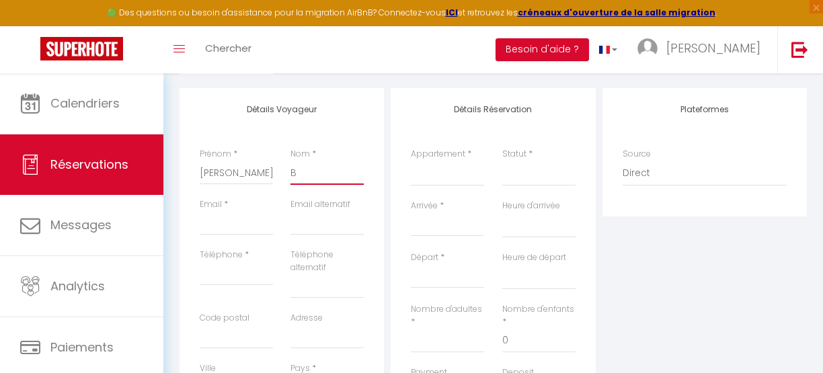
select select
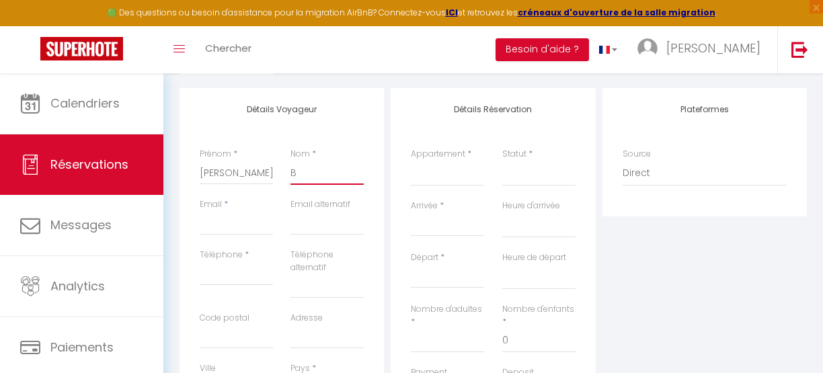
select select
checkbox input "false"
type input "Be"
select select
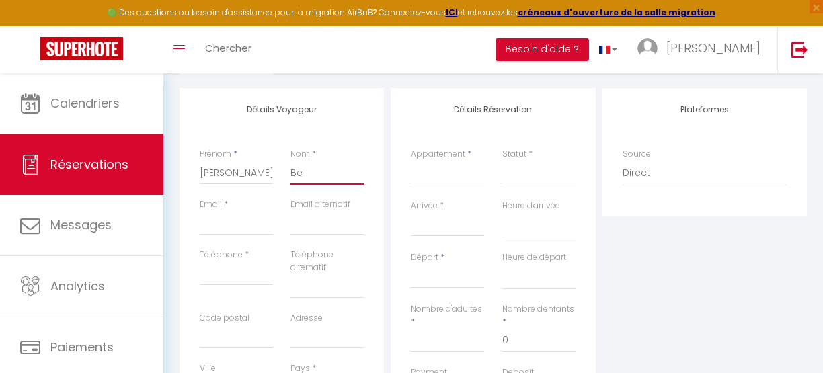
select select
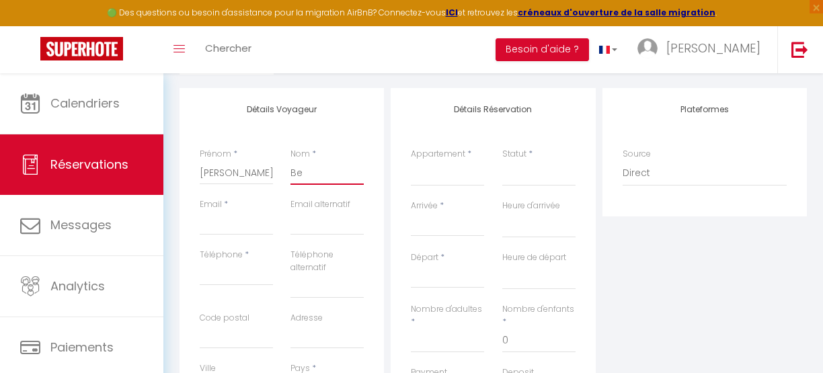
select select
checkbox input "false"
type input "[PERSON_NAME]"
select select
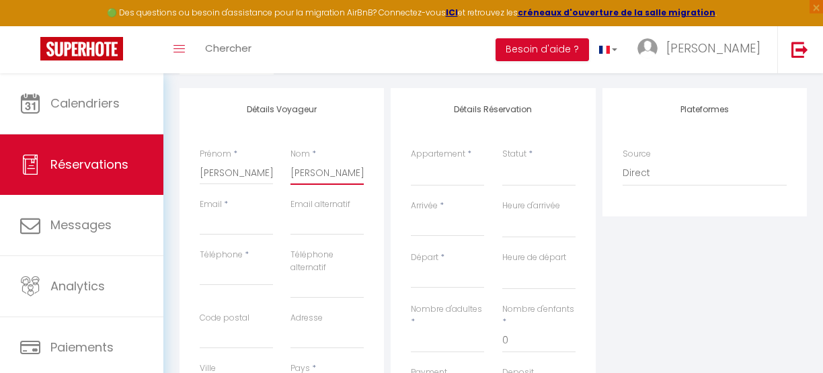
select select
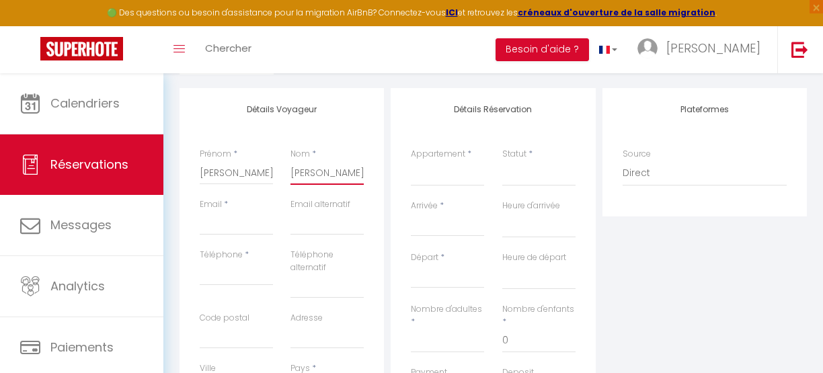
checkbox input "false"
type input "[PERSON_NAME]"
click at [720, 275] on div "Plateformes Source Direct [DOMAIN_NAME] [DOMAIN_NAME] Chalet montagne Expedia G…" at bounding box center [704, 335] width 211 height 494
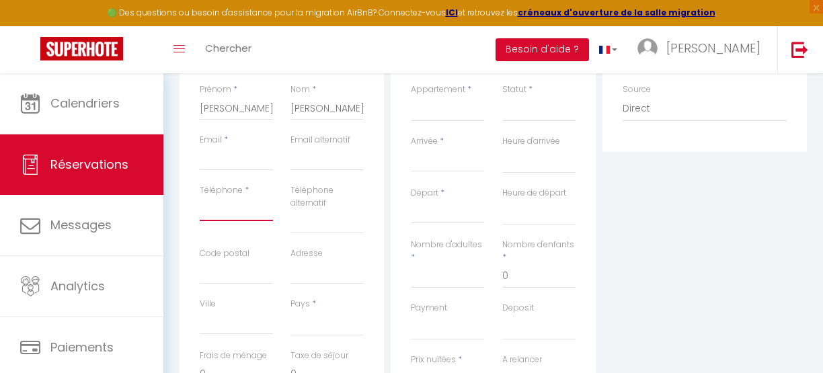
click at [229, 209] on input "Téléphone" at bounding box center [236, 209] width 73 height 24
type input "+"
select select
paste input "33769284179"
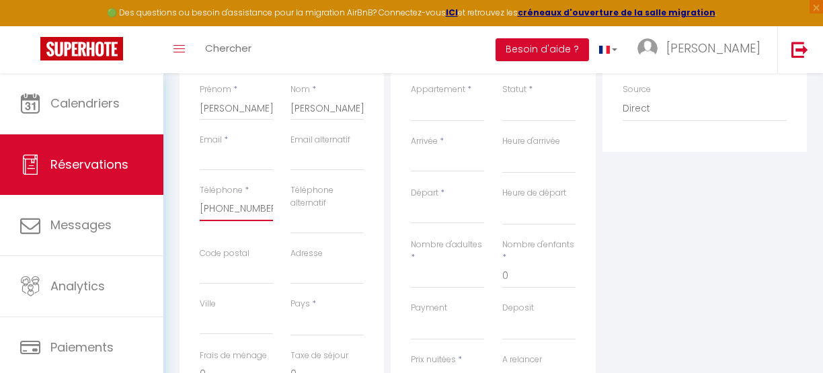
scroll to position [260, 0]
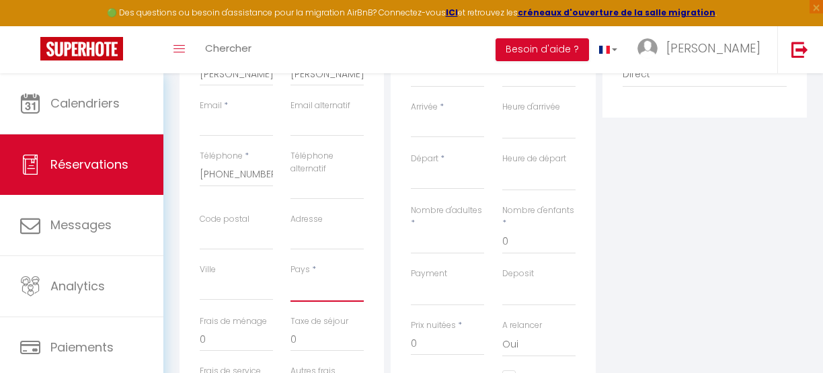
click at [309, 293] on select "[GEOGRAPHIC_DATA] [GEOGRAPHIC_DATA] [GEOGRAPHIC_DATA] [GEOGRAPHIC_DATA] [GEOGRA…" at bounding box center [327, 289] width 73 height 26
click at [291, 276] on select "[GEOGRAPHIC_DATA] [GEOGRAPHIC_DATA] [GEOGRAPHIC_DATA] [GEOGRAPHIC_DATA] [GEOGRA…" at bounding box center [327, 289] width 73 height 26
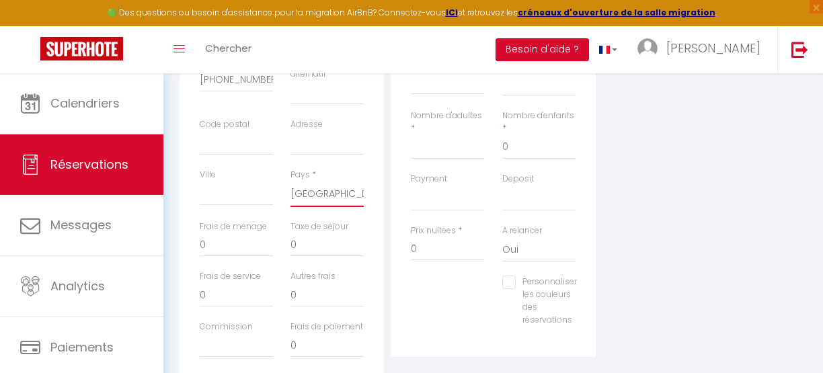
scroll to position [355, 0]
click at [212, 245] on input "0" at bounding box center [236, 244] width 73 height 24
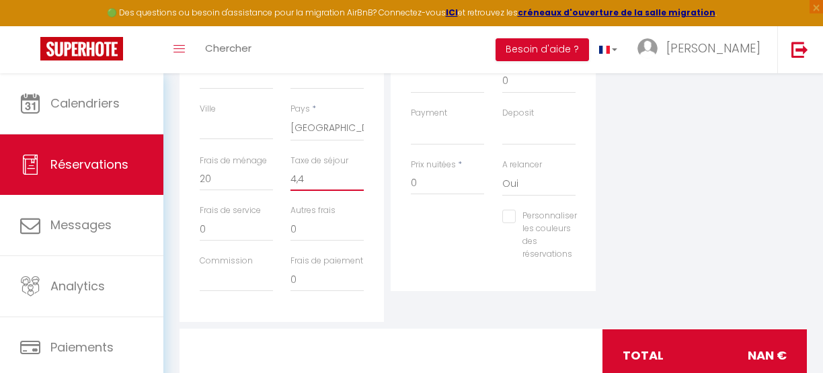
scroll to position [421, 0]
click at [207, 178] on input "20" at bounding box center [236, 178] width 73 height 24
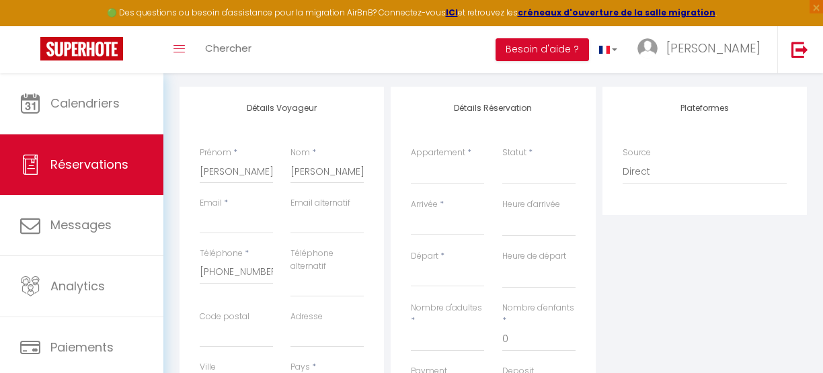
scroll to position [153, 0]
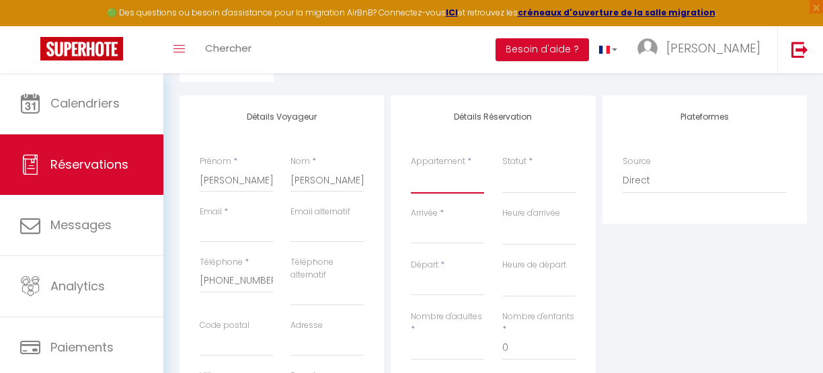
click at [428, 192] on select "L'Olympic Le Trendy Le TropiCool L'Air du Temps Le Central L'appartement de la …" at bounding box center [447, 181] width 73 height 26
click at [411, 168] on select "L'Olympic Le Trendy Le TropiCool L'Air du Temps Le Central L'appartement de la …" at bounding box center [447, 181] width 73 height 26
click at [529, 184] on select "Confirmé Non Confirmé [PERSON_NAME] par le voyageur No Show Request" at bounding box center [539, 181] width 73 height 26
click at [503, 168] on select "Confirmé Non Confirmé [PERSON_NAME] par le voyageur No Show Request" at bounding box center [539, 181] width 73 height 26
click at [452, 236] on input "Arrivée" at bounding box center [447, 233] width 73 height 17
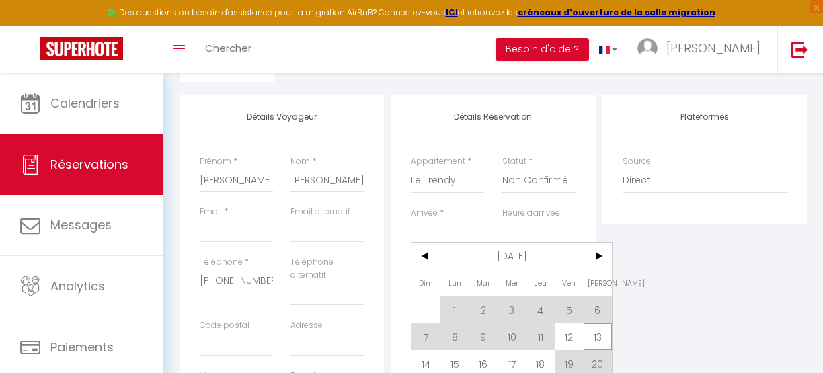
click at [602, 338] on span "13" at bounding box center [598, 337] width 29 height 27
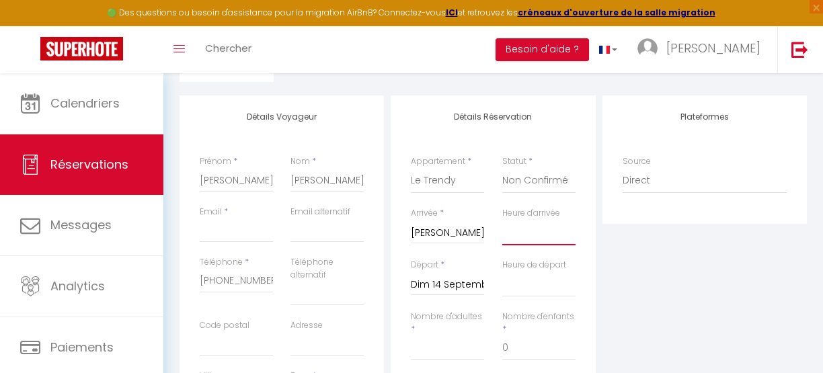
click at [527, 239] on select "00:00 00:30 01:00 01:30 02:00 02:30 03:00 03:30 04:00 04:30 05:00 05:30 06:00 0…" at bounding box center [539, 233] width 73 height 26
click at [630, 291] on div "Plateformes Source Direct [DOMAIN_NAME] [DOMAIN_NAME] Chalet montagne Expedia G…" at bounding box center [704, 343] width 211 height 494
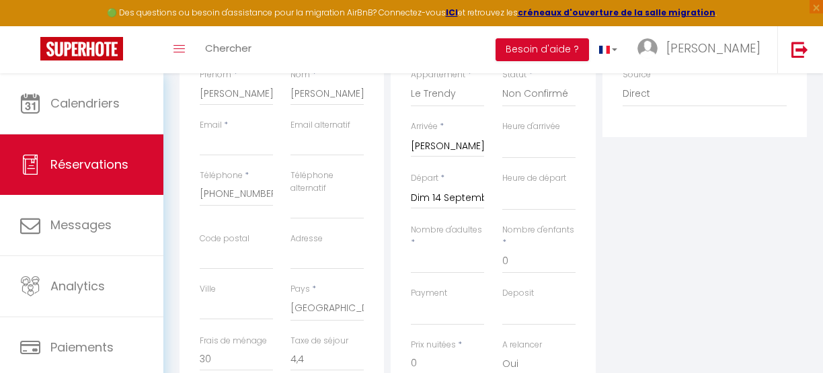
scroll to position [243, 0]
click at [443, 195] on input "Dim 14 Septembre 2025" at bounding box center [447, 195] width 73 height 17
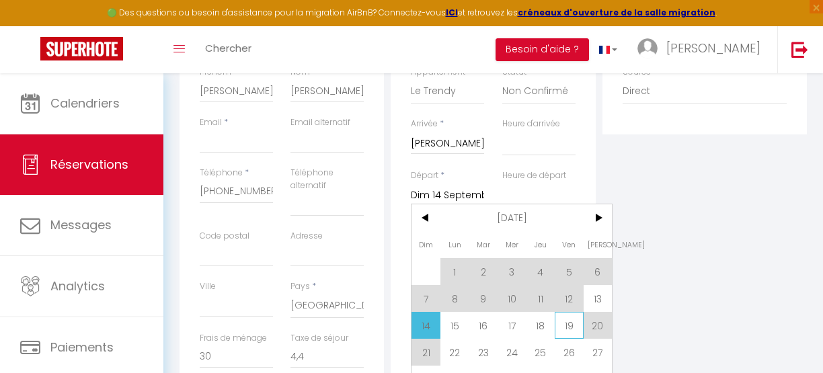
click at [568, 324] on span "19" at bounding box center [569, 325] width 29 height 27
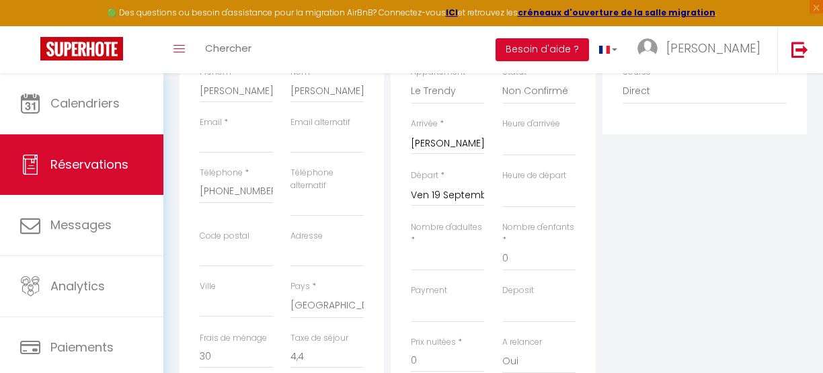
click at [447, 142] on input "[PERSON_NAME] 13 Septembre 2025" at bounding box center [447, 143] width 73 height 17
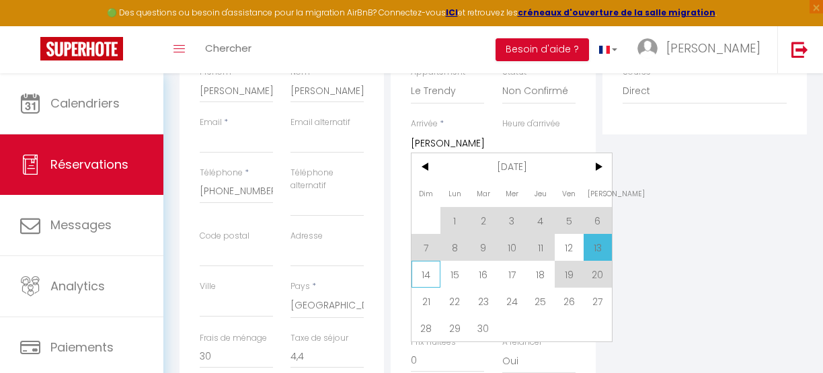
click at [421, 272] on span "14" at bounding box center [426, 274] width 29 height 27
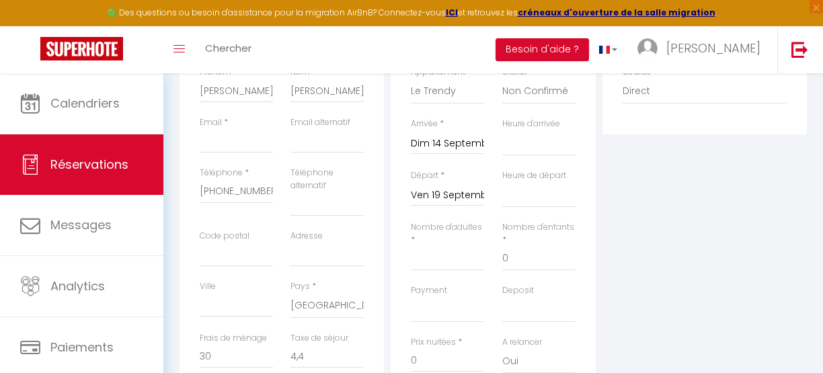
click at [425, 274] on div "Nombre d'adultes *" at bounding box center [447, 252] width 91 height 63
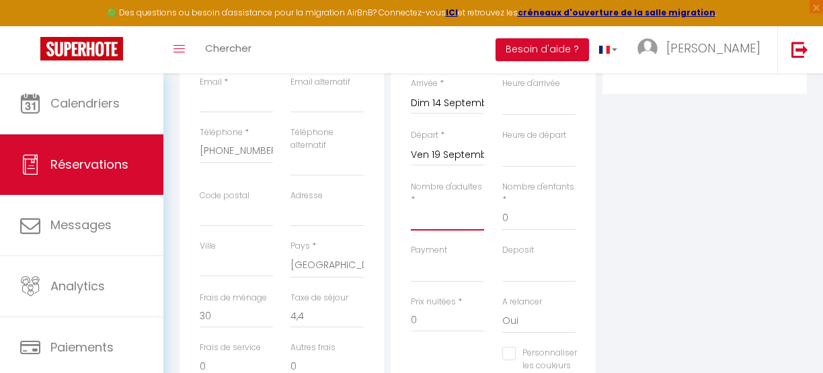
click at [441, 219] on input "Nombre d'adultes" at bounding box center [447, 219] width 73 height 24
click at [531, 219] on input "0" at bounding box center [539, 219] width 73 height 24
click at [459, 277] on select "OK KO" at bounding box center [447, 270] width 73 height 26
click at [411, 257] on select "OK KO" at bounding box center [447, 270] width 73 height 26
click at [526, 273] on select "OK KO" at bounding box center [539, 270] width 73 height 26
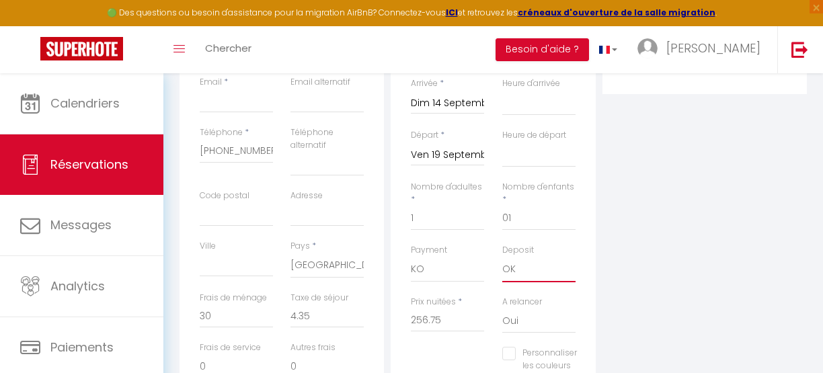
click at [503, 257] on select "OK KO" at bounding box center [539, 270] width 73 height 26
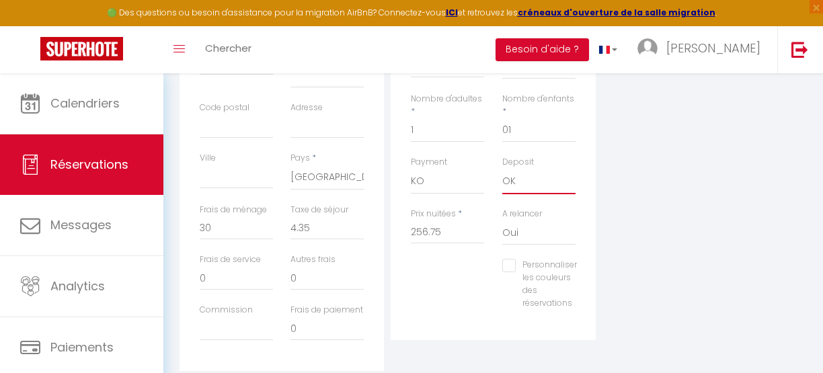
scroll to position [373, 0]
click at [671, 257] on div "Plateformes Source Direct [DOMAIN_NAME] [DOMAIN_NAME] Chalet montagne Expedia G…" at bounding box center [704, 123] width 211 height 494
drag, startPoint x: 445, startPoint y: 228, endPoint x: 365, endPoint y: 227, distance: 79.4
click at [365, 227] on div "Détails Voyageur Prénom * [PERSON_NAME] * [PERSON_NAME] Email * Email alternati…" at bounding box center [493, 123] width 634 height 494
click at [421, 237] on input "160,6" at bounding box center [447, 231] width 73 height 24
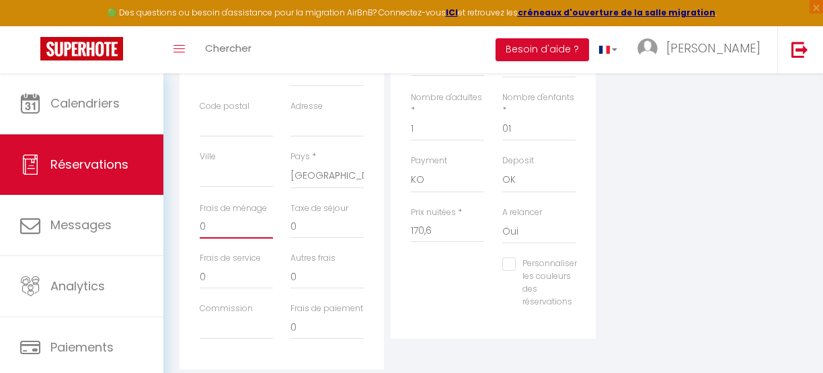
click at [205, 226] on input "0" at bounding box center [236, 227] width 73 height 24
click at [688, 181] on div "Plateformes Source Direct [DOMAIN_NAME] [DOMAIN_NAME] Chalet montagne Expedia G…" at bounding box center [704, 123] width 211 height 494
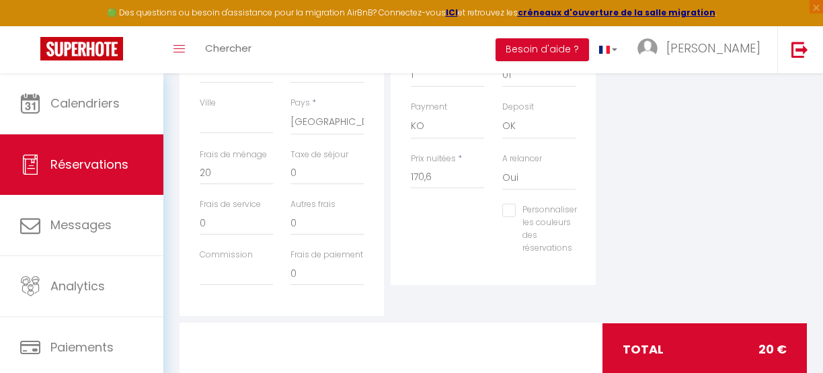
scroll to position [433, 0]
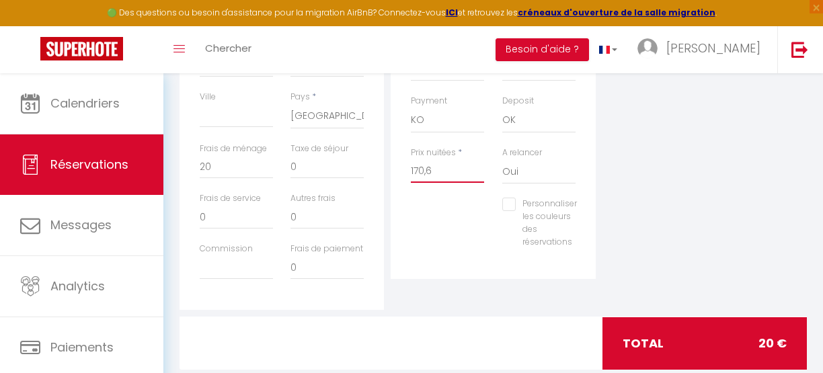
click at [421, 168] on input "170,6" at bounding box center [447, 171] width 73 height 24
click at [720, 214] on div "Plateformes Source Direct [DOMAIN_NAME] [DOMAIN_NAME] Chalet montagne Expedia G…" at bounding box center [704, 63] width 211 height 494
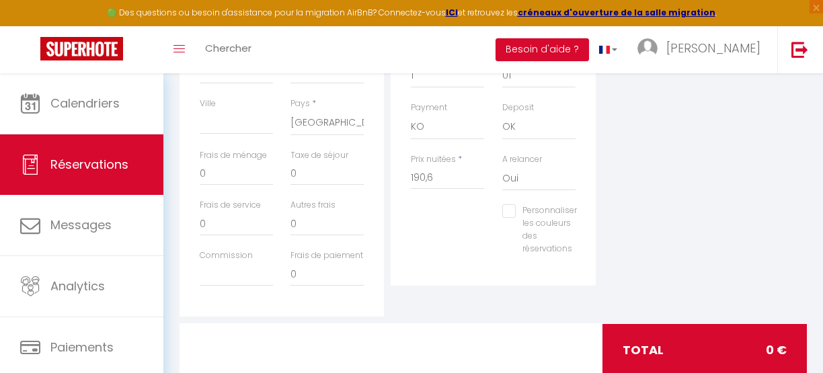
scroll to position [371, 0]
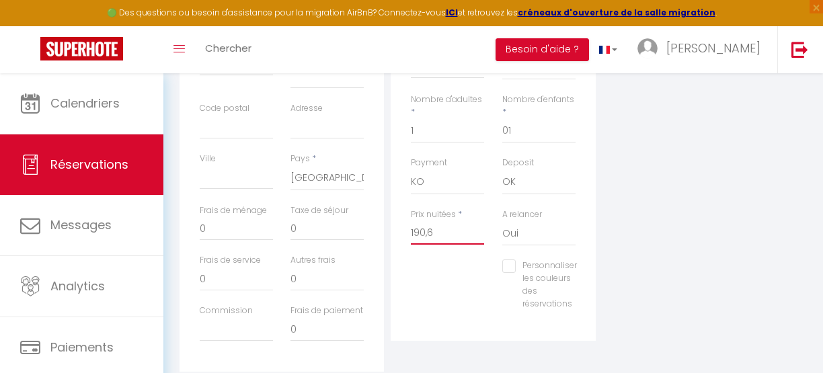
click at [447, 234] on input "190,6" at bounding box center [447, 233] width 73 height 24
click at [659, 242] on div "Plateformes Source Direct [DOMAIN_NAME] [DOMAIN_NAME] Chalet montagne Expedia G…" at bounding box center [704, 125] width 211 height 494
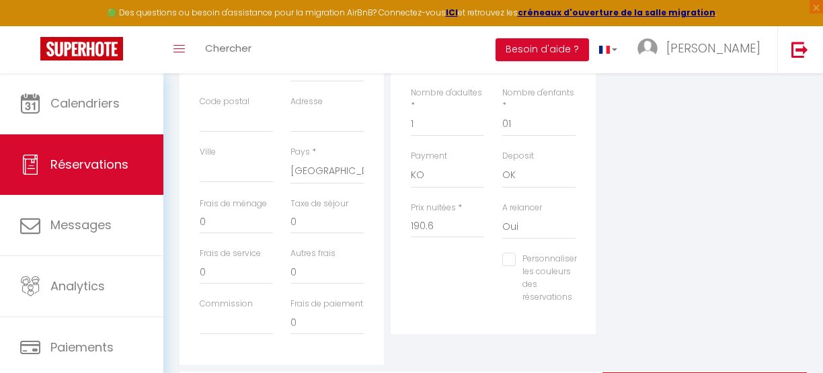
scroll to position [386, 0]
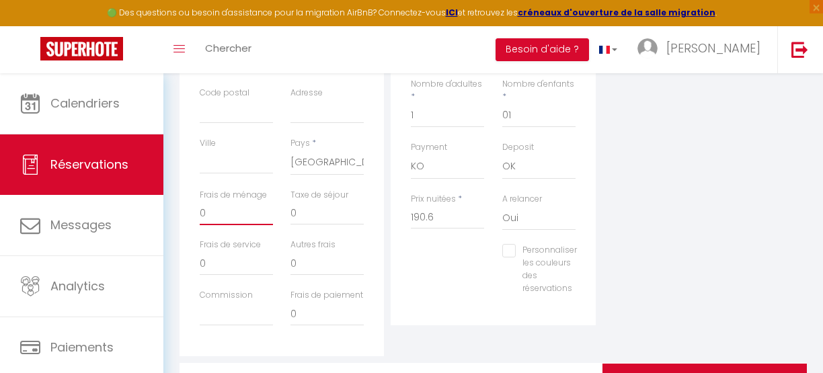
click at [229, 213] on input "0" at bounding box center [236, 213] width 73 height 24
click at [677, 218] on div "Plateformes Source Direct [DOMAIN_NAME] [DOMAIN_NAME] Chalet montagne Expedia G…" at bounding box center [704, 110] width 211 height 494
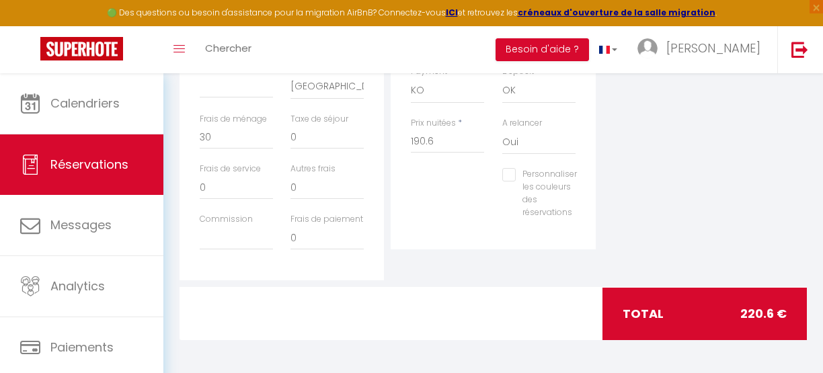
scroll to position [463, 0]
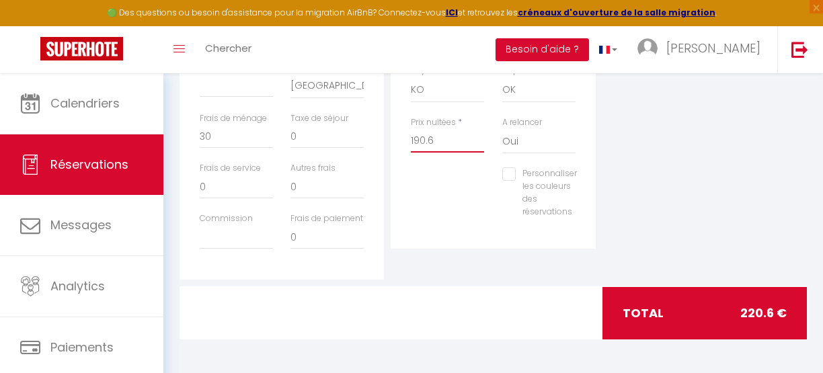
click at [454, 141] on input "190.6" at bounding box center [447, 140] width 73 height 24
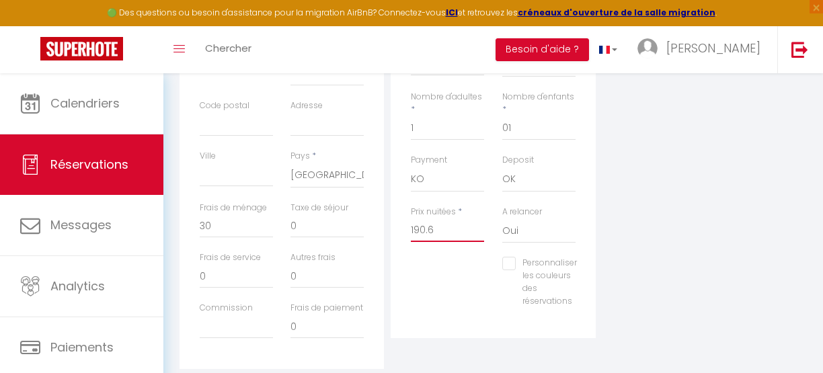
scroll to position [371, 0]
click at [307, 227] on input "0" at bounding box center [327, 229] width 73 height 24
click at [697, 293] on div "Plateformes Source Direct [DOMAIN_NAME] [DOMAIN_NAME] Chalet montagne Expedia G…" at bounding box center [704, 125] width 211 height 494
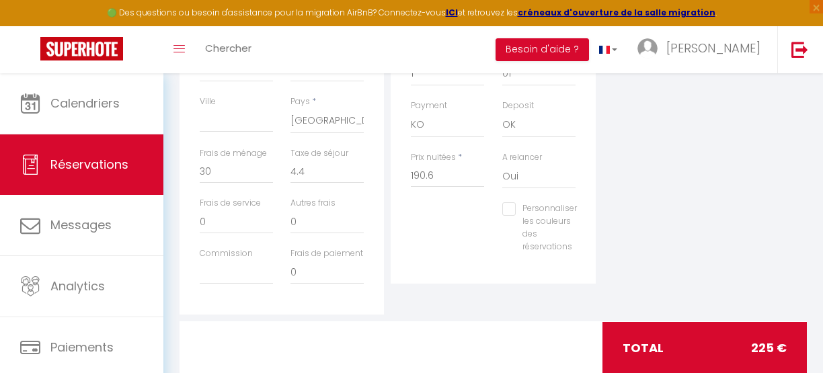
scroll to position [405, 0]
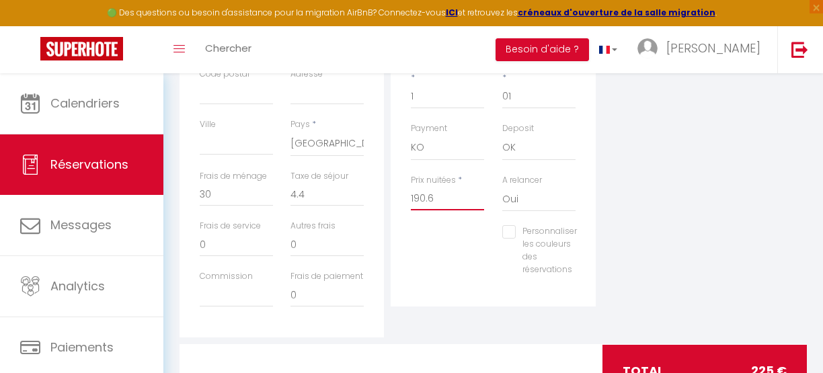
click at [424, 199] on input "190.6" at bounding box center [447, 198] width 73 height 24
click at [706, 206] on div "Plateformes Source Direct [DOMAIN_NAME] [DOMAIN_NAME] Chalet montagne Expedia G…" at bounding box center [704, 91] width 211 height 494
click at [315, 199] on input "0" at bounding box center [327, 194] width 73 height 24
click at [217, 193] on input "0" at bounding box center [236, 194] width 73 height 24
click at [648, 237] on div "Plateformes Source Direct [DOMAIN_NAME] [DOMAIN_NAME] Chalet montagne Expedia G…" at bounding box center [704, 91] width 211 height 494
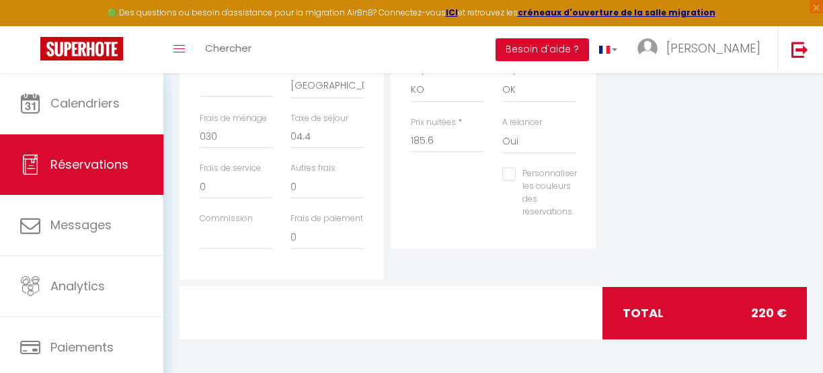
scroll to position [462, 0]
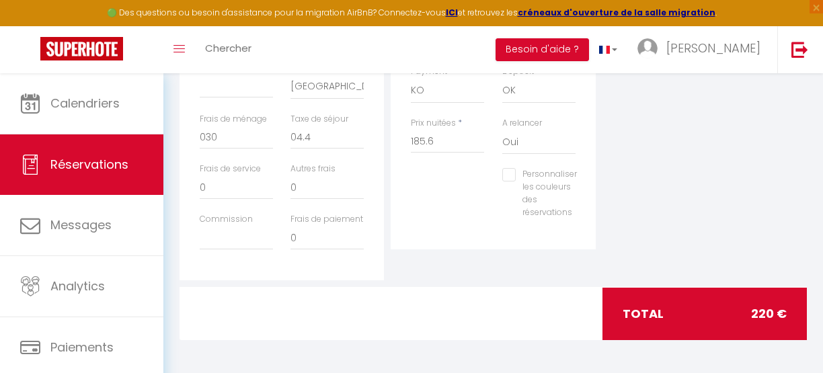
click at [648, 237] on div "Plateformes Source Direct [DOMAIN_NAME] [DOMAIN_NAME] Chalet montagne Expedia G…" at bounding box center [704, 34] width 211 height 494
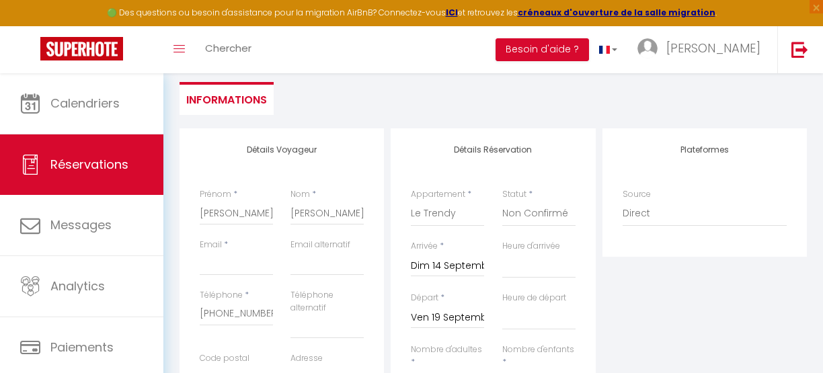
scroll to position [121, 0]
click at [237, 262] on input "Email client" at bounding box center [236, 263] width 73 height 24
click at [744, 320] on div "Plateformes Source Direct [DOMAIN_NAME] [DOMAIN_NAME] Chalet montagne Expedia G…" at bounding box center [704, 375] width 211 height 494
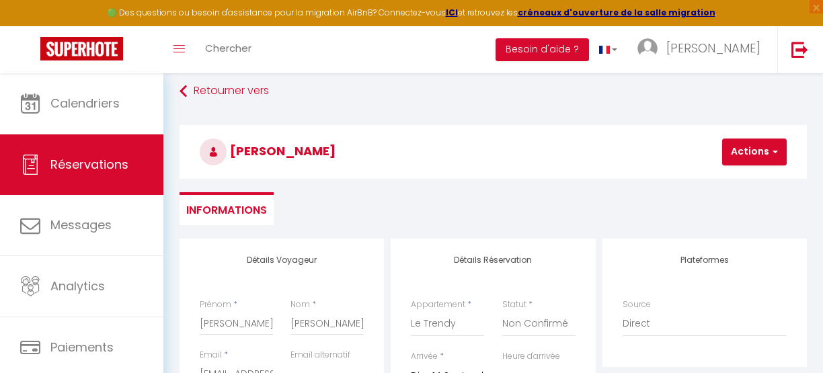
scroll to position [2, 0]
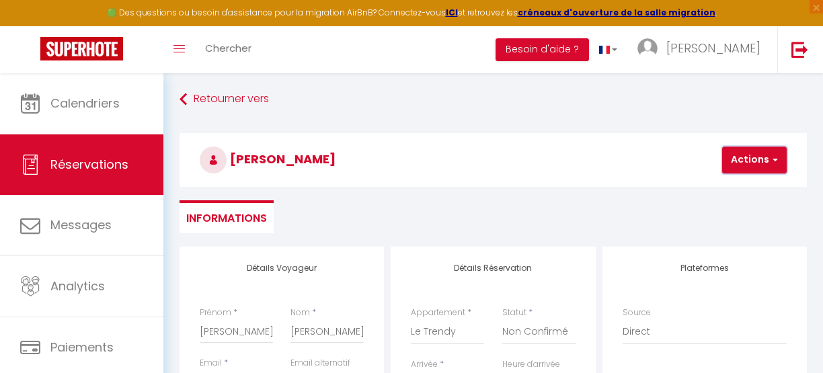
click at [751, 163] on button "Actions" at bounding box center [755, 160] width 65 height 27
click at [737, 187] on link "Enregistrer" at bounding box center [766, 189] width 106 height 17
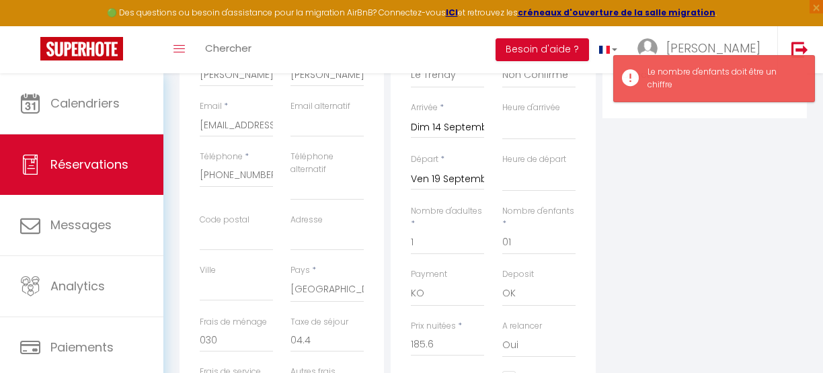
scroll to position [263, 0]
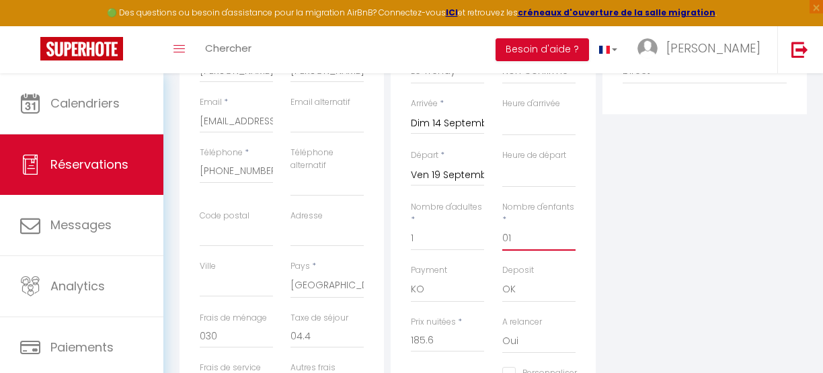
click at [522, 238] on input "01" at bounding box center [539, 239] width 73 height 24
click at [696, 239] on div "Plateformes Source Direct [DOMAIN_NAME] [DOMAIN_NAME] Chalet montagne Expedia G…" at bounding box center [704, 233] width 211 height 494
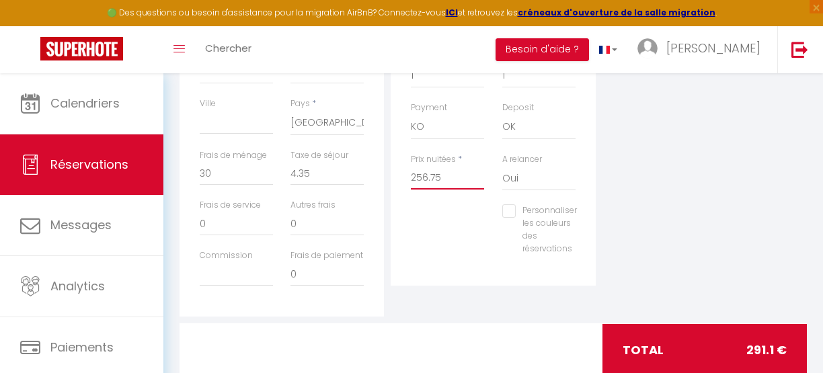
click at [425, 180] on input "256.75" at bounding box center [447, 177] width 73 height 24
click at [659, 219] on div "Plateformes Source Direct [DOMAIN_NAME] [DOMAIN_NAME] Chalet montagne Expedia G…" at bounding box center [704, 70] width 211 height 494
click at [441, 179] on input "185" at bounding box center [447, 177] width 73 height 24
click at [295, 170] on input "0" at bounding box center [327, 173] width 73 height 24
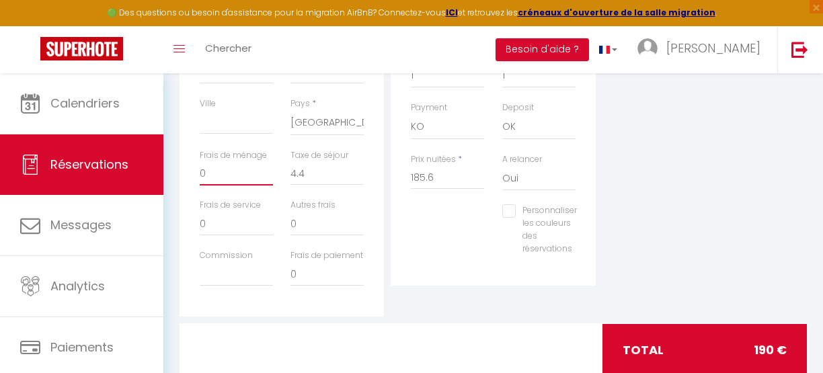
click at [227, 172] on input "0" at bounding box center [236, 173] width 73 height 24
click at [661, 184] on div "Plateformes Source Direct [DOMAIN_NAME] [DOMAIN_NAME] Chalet montagne Expedia G…" at bounding box center [704, 70] width 211 height 494
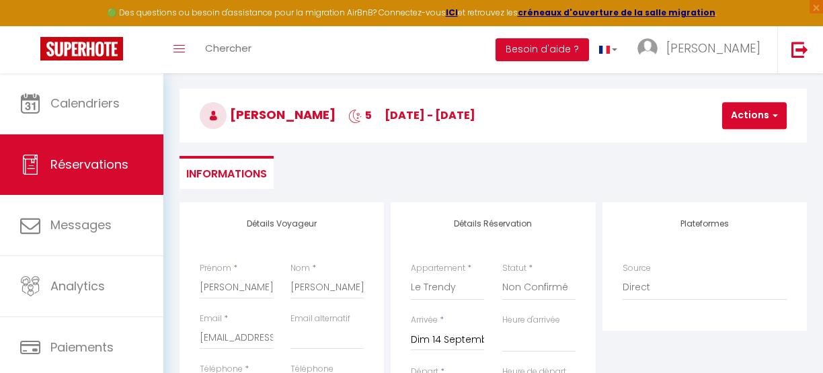
scroll to position [46, 0]
click at [751, 118] on button "Actions" at bounding box center [755, 116] width 65 height 27
click at [748, 144] on link "Enregistrer" at bounding box center [766, 145] width 106 height 17
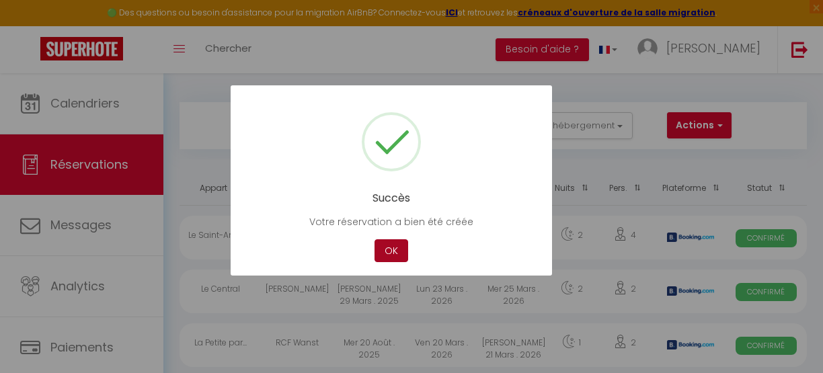
click at [398, 248] on button "OK" at bounding box center [392, 251] width 34 height 24
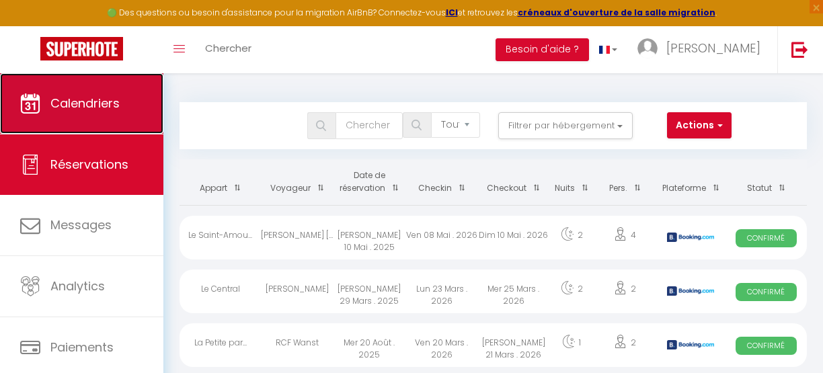
click at [103, 111] on span "Calendriers" at bounding box center [84, 103] width 69 height 17
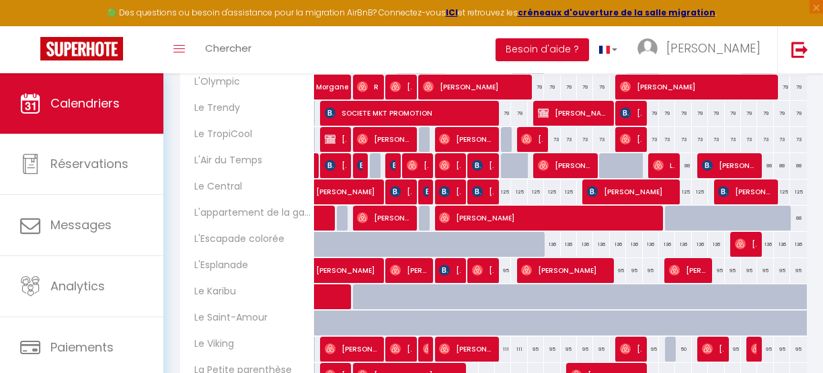
scroll to position [226, 0]
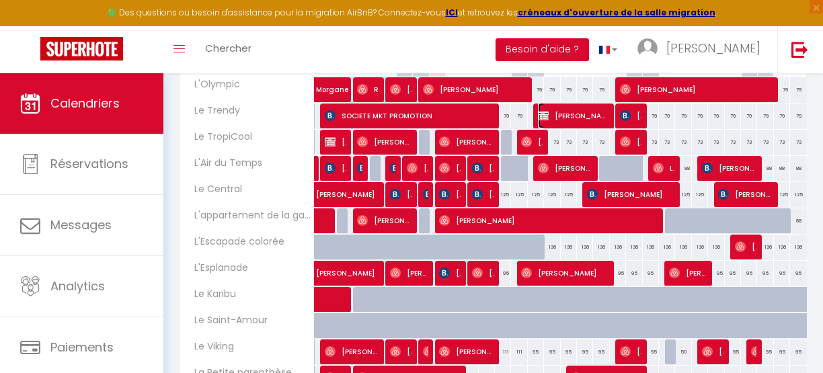
click at [560, 116] on span "[PERSON_NAME]" at bounding box center [573, 116] width 70 height 26
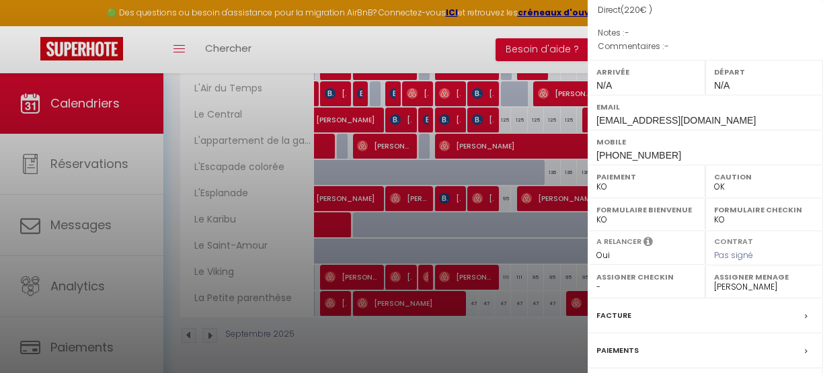
scroll to position [250, 0]
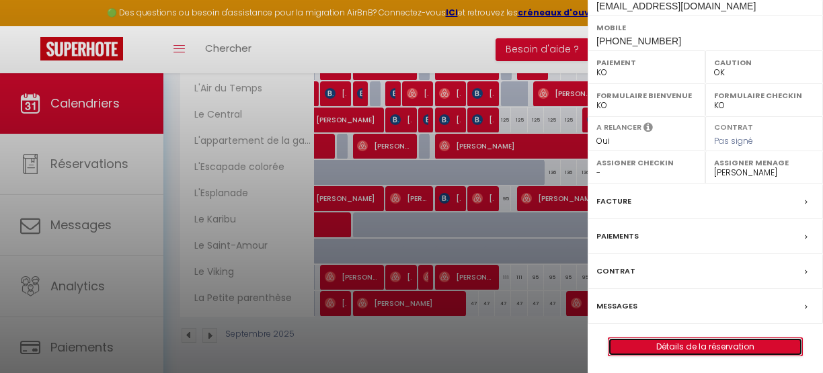
click at [683, 348] on link "Détails de la réservation" at bounding box center [706, 346] width 194 height 17
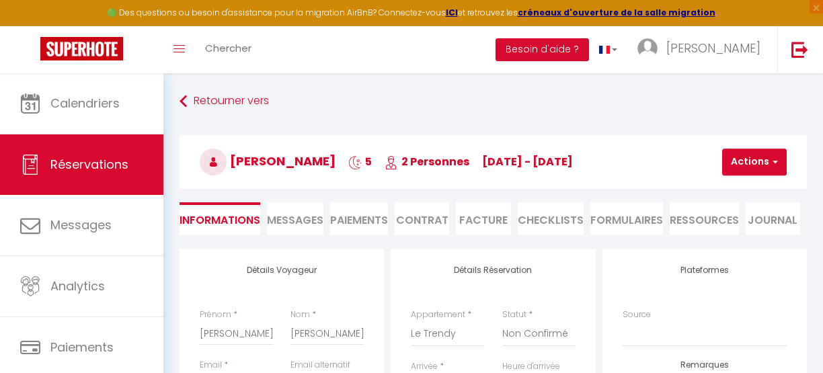
scroll to position [98, 0]
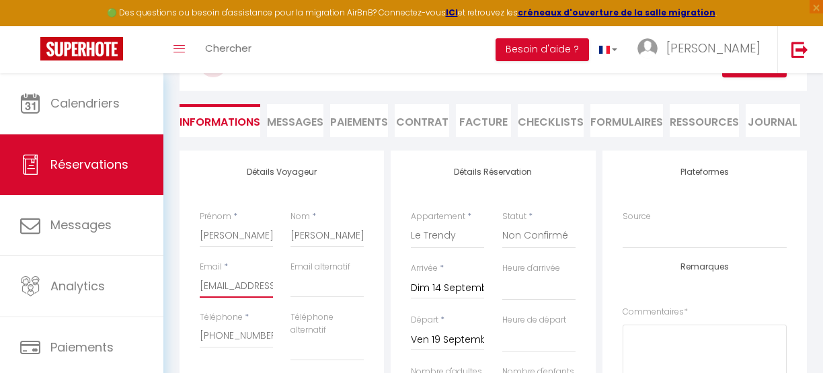
click at [240, 285] on input "[EMAIL_ADDRESS][DOMAIN_NAME]" at bounding box center [236, 286] width 73 height 24
paste input "[EMAIL_ADDRESS][DOMAIN_NAME]"
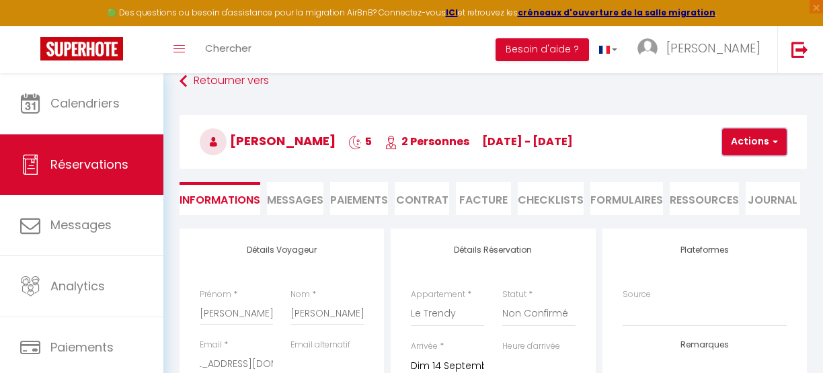
scroll to position [0, 0]
click at [749, 148] on button "Actions" at bounding box center [755, 141] width 65 height 27
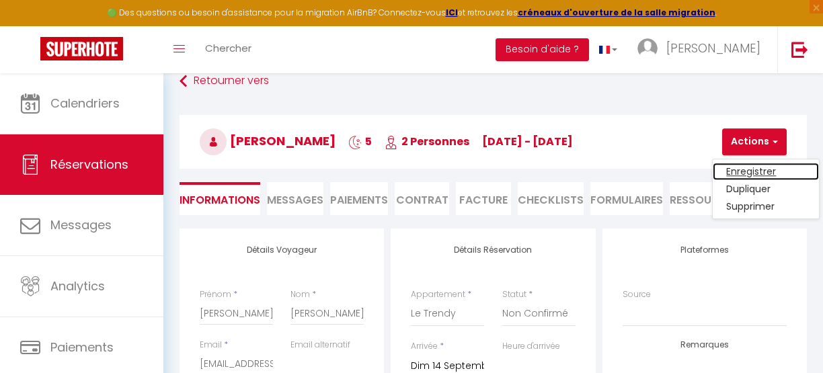
click at [739, 171] on link "Enregistrer" at bounding box center [766, 171] width 106 height 17
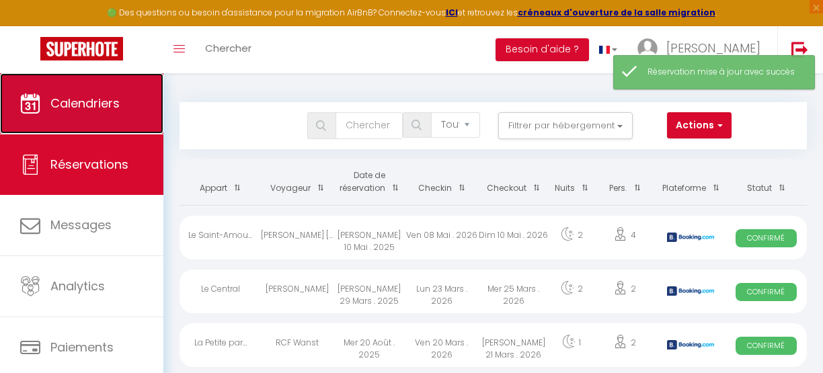
click at [79, 106] on span "Calendriers" at bounding box center [84, 103] width 69 height 17
